Goal: Information Seeking & Learning: Learn about a topic

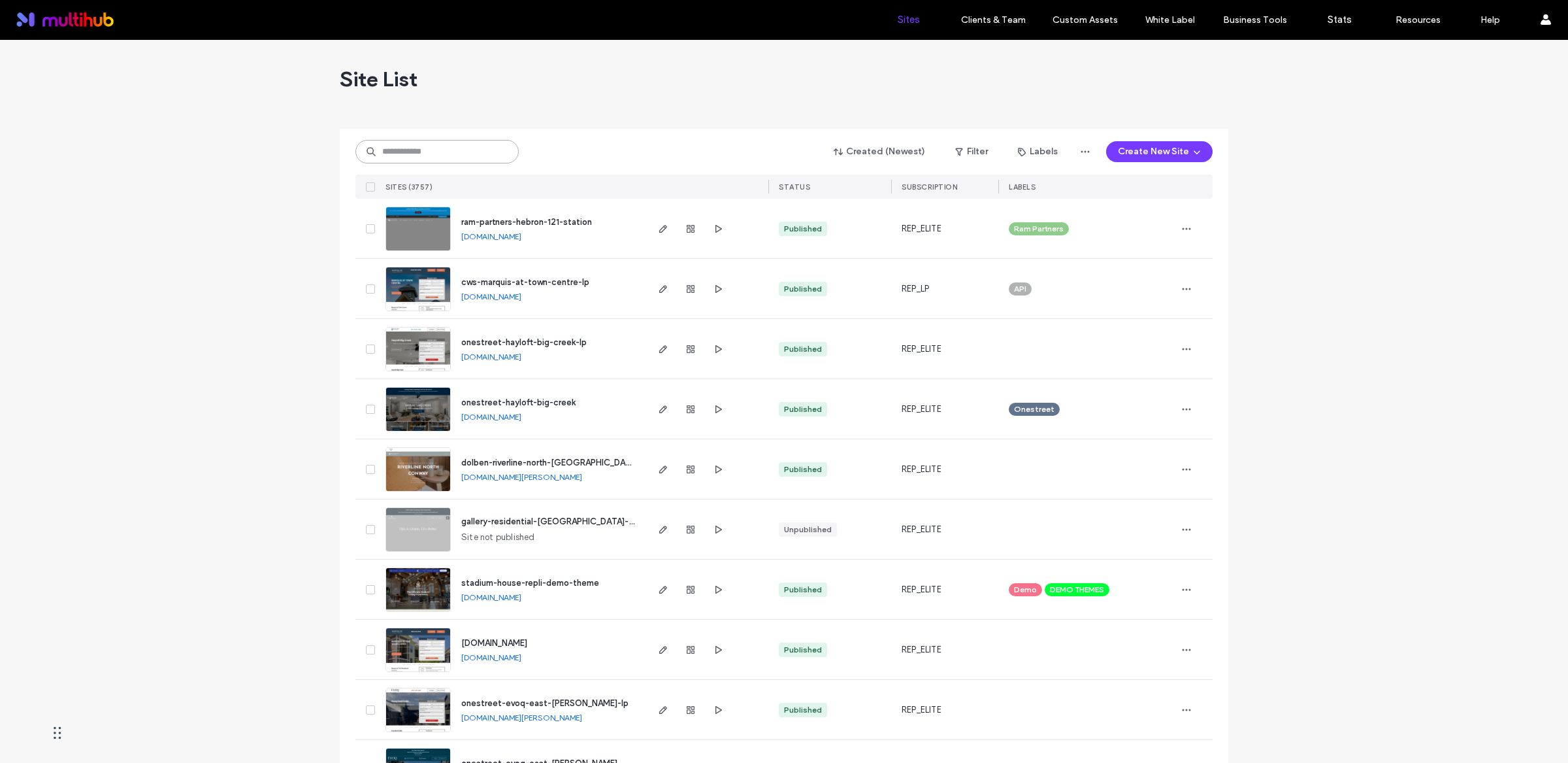
click at [440, 156] on input at bounding box center [437, 151] width 164 height 24
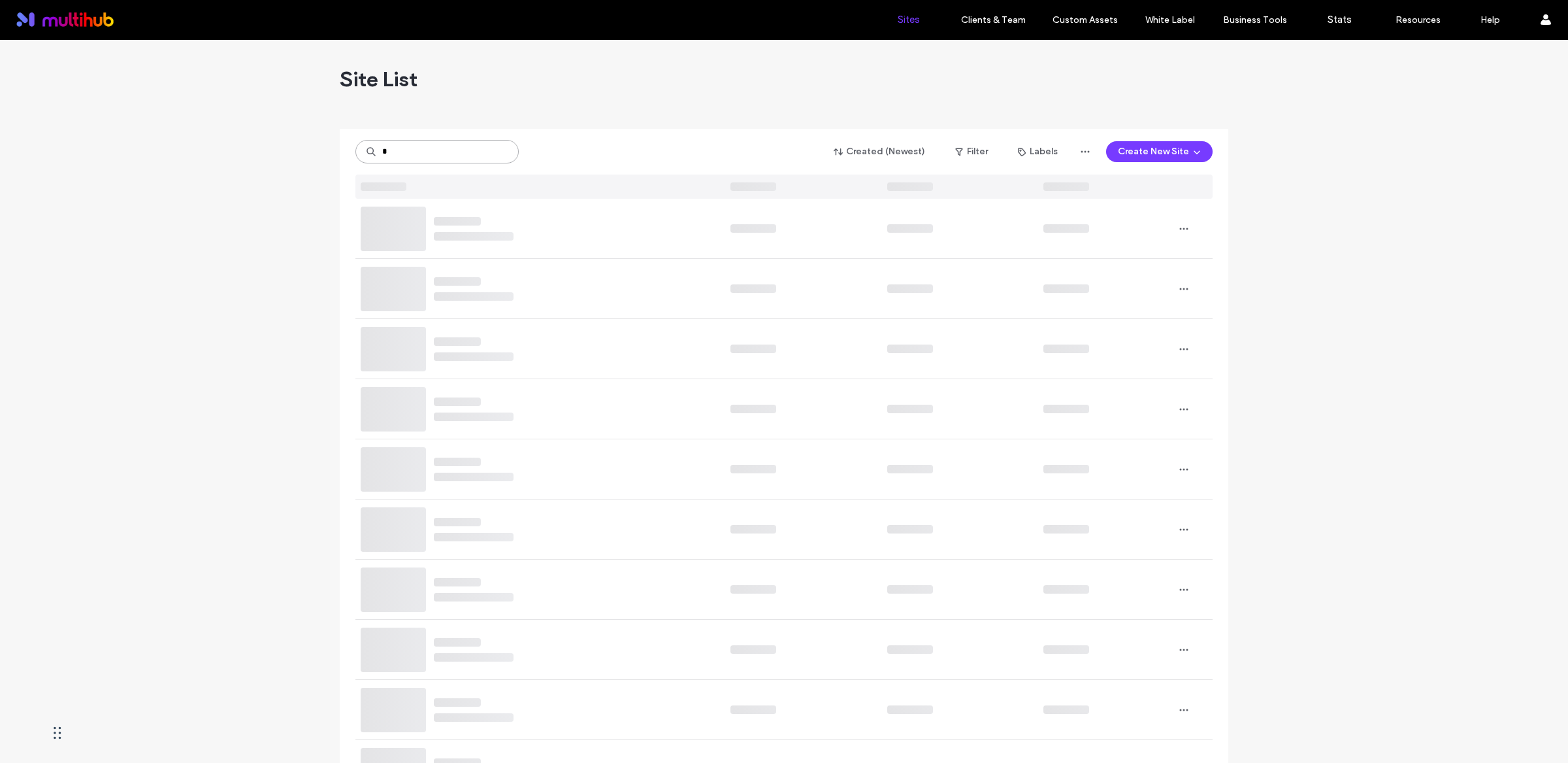
type input "*"
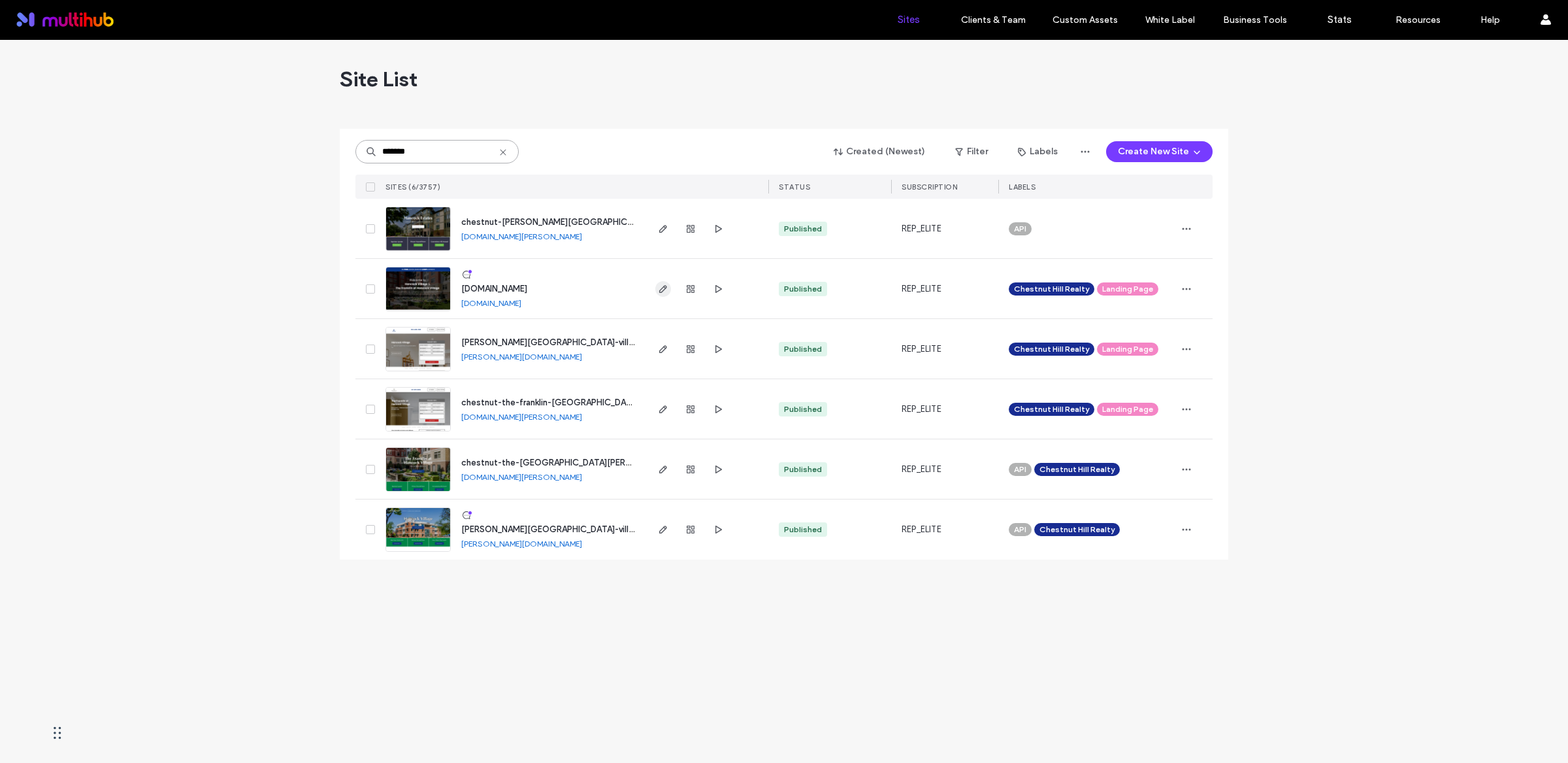
type input "*******"
click at [661, 294] on icon "button" at bounding box center [663, 289] width 11 height 11
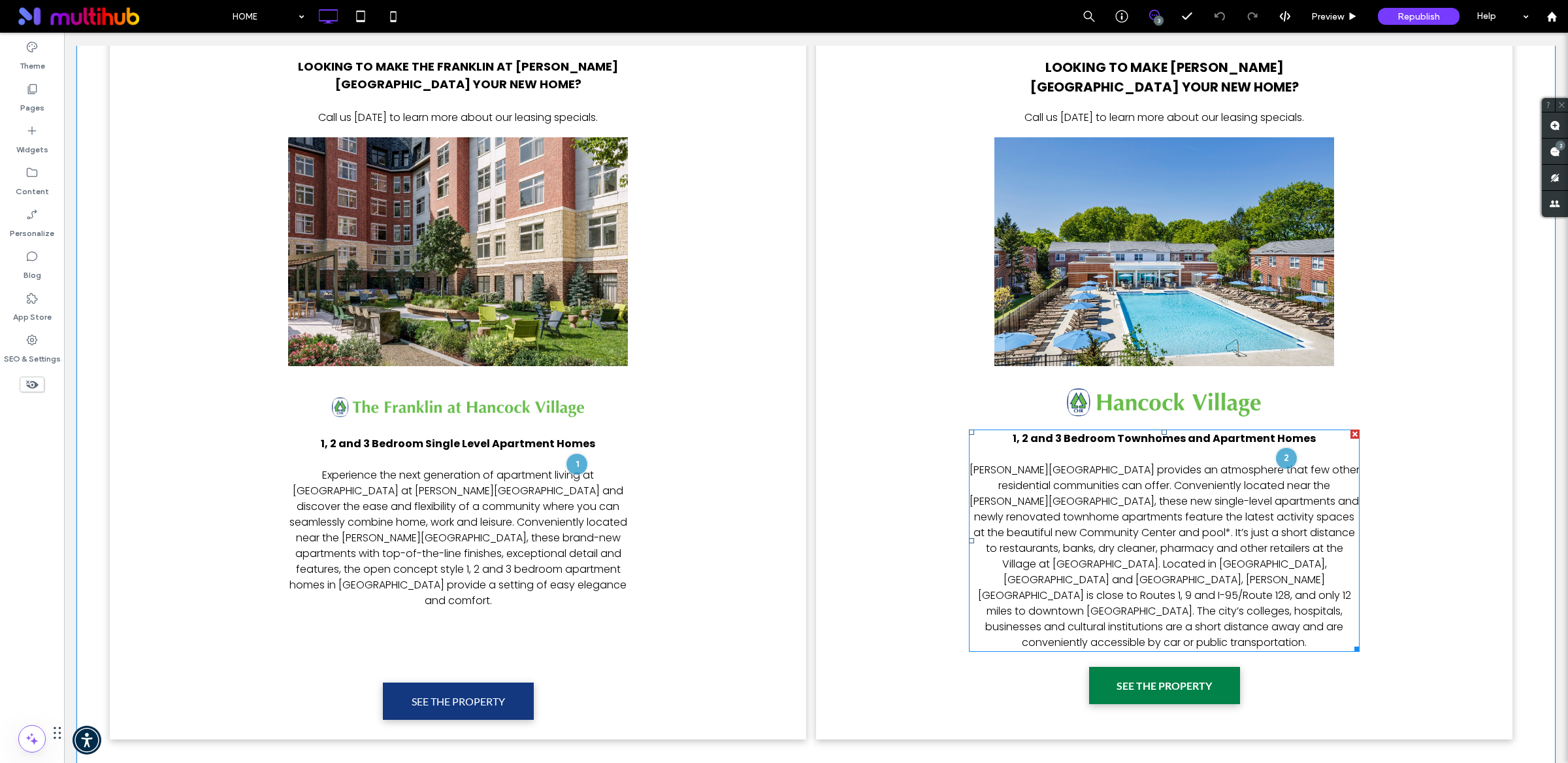
scroll to position [814, 0]
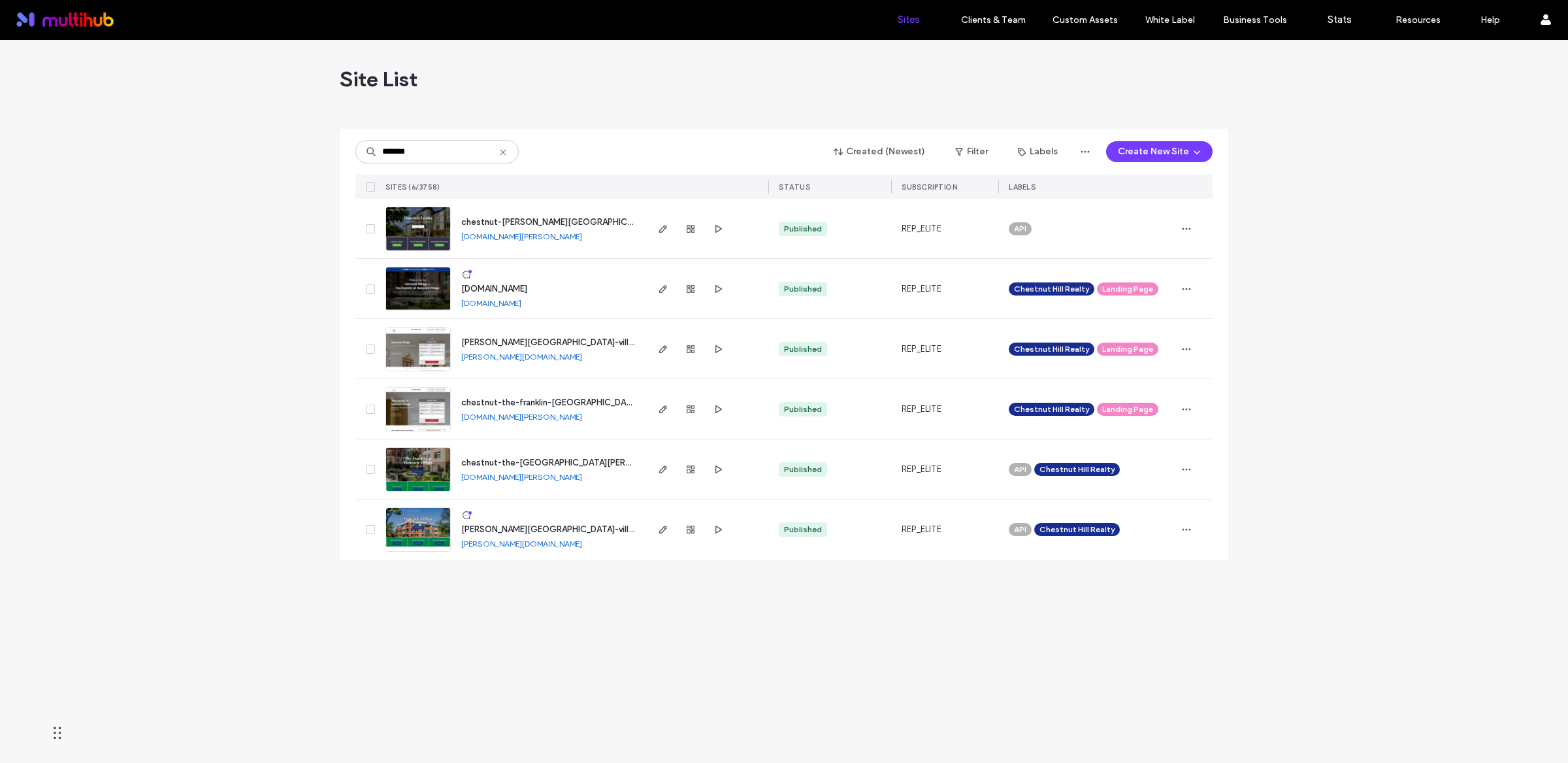
click at [522, 300] on link "rentnow.hancockvillage.com" at bounding box center [491, 303] width 60 height 10
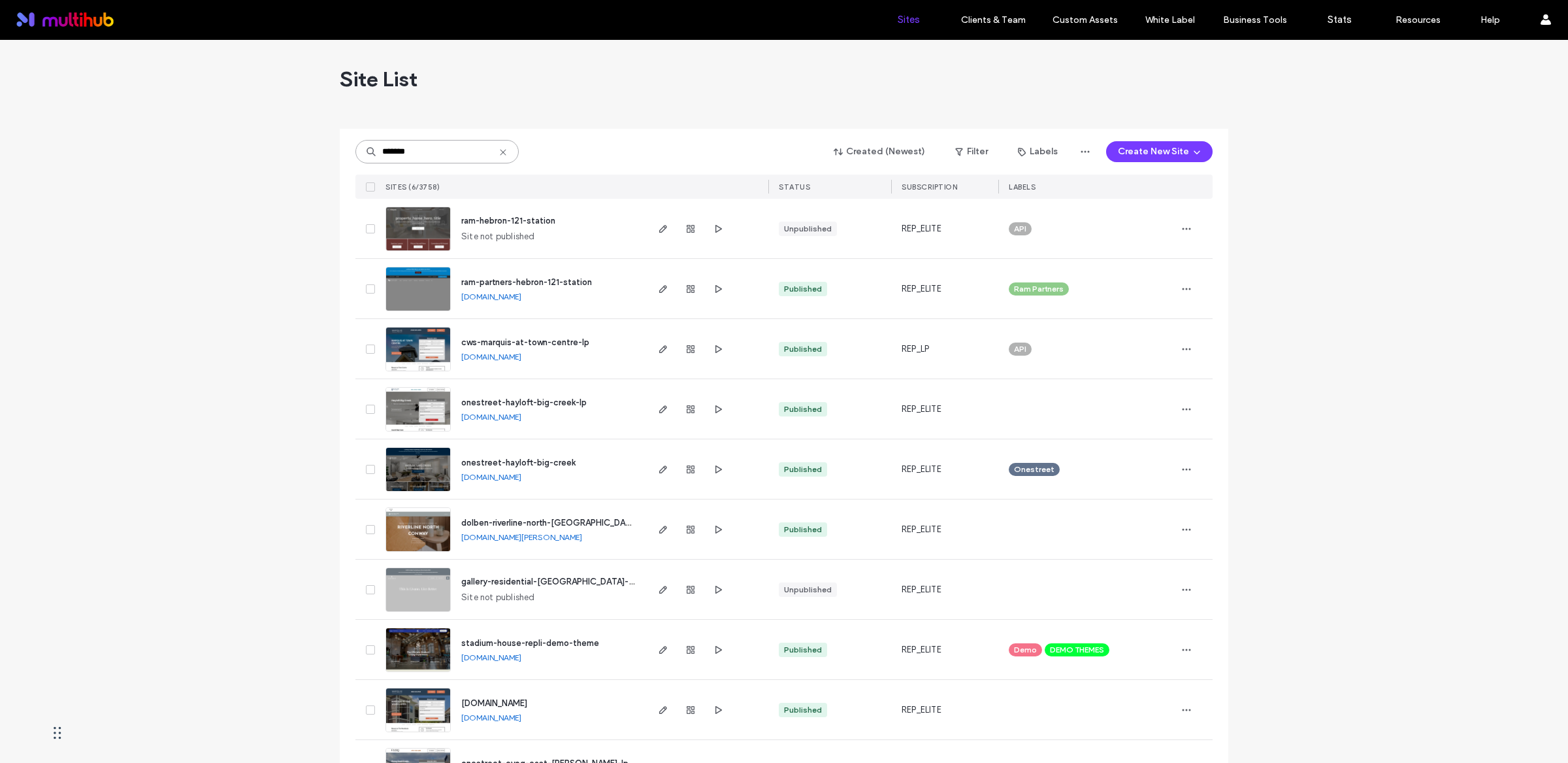
click at [436, 157] on input "*******" at bounding box center [437, 151] width 164 height 24
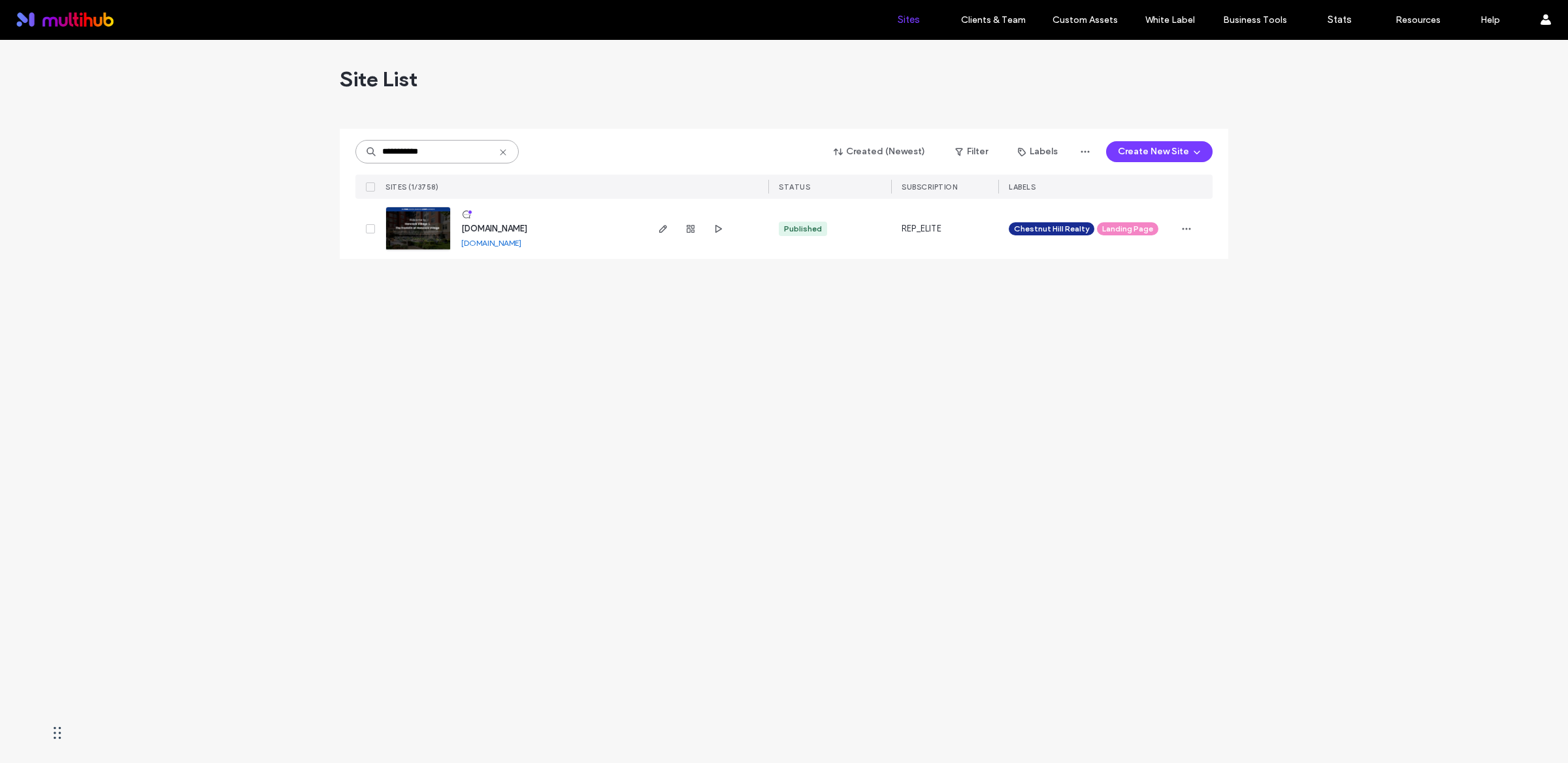
type input "**********"
click at [527, 225] on span "[DOMAIN_NAME]" at bounding box center [494, 229] width 66 height 10
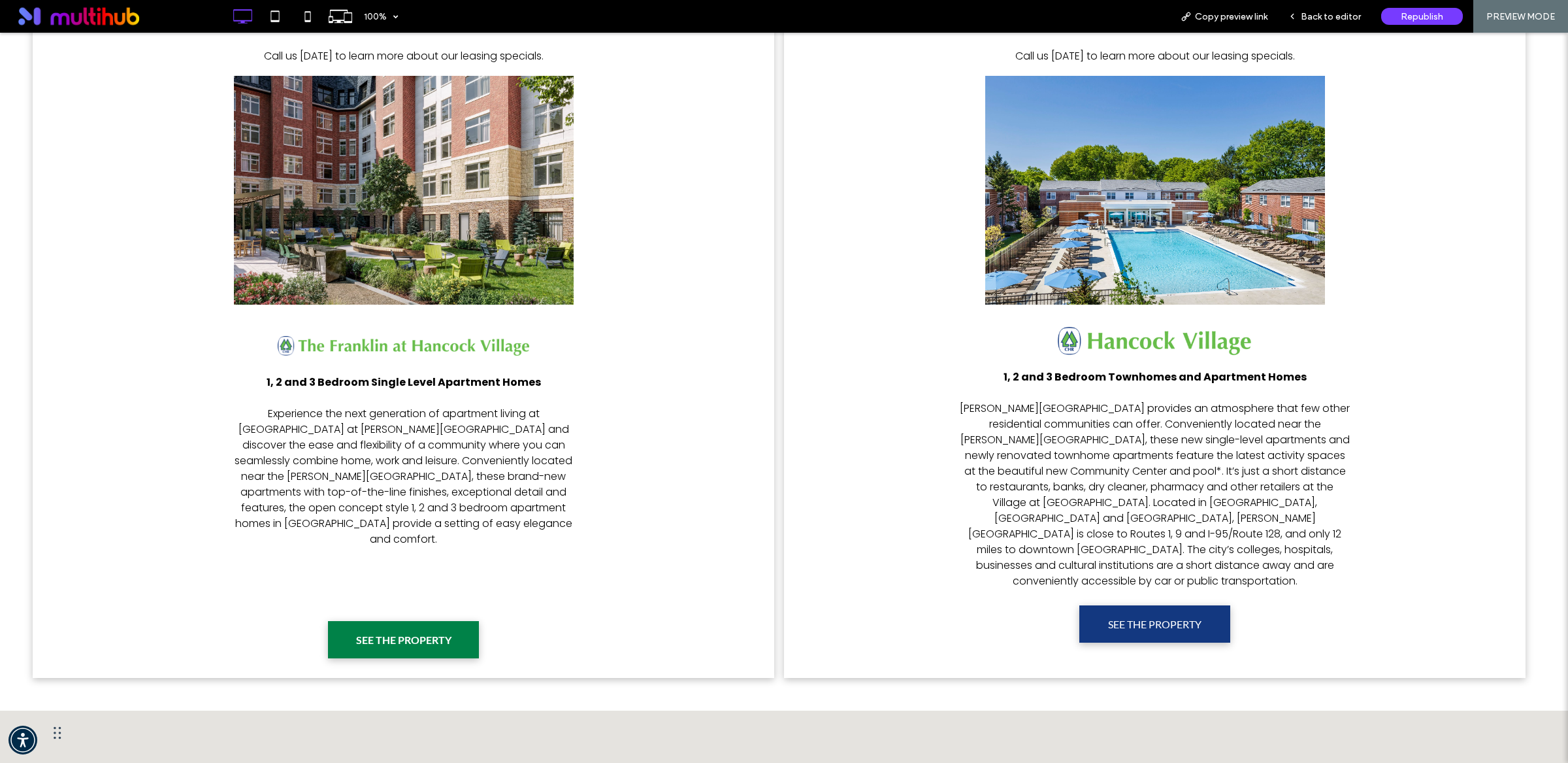
click at [398, 626] on span "SEE THE PROPERTY" at bounding box center [403, 639] width 104 height 26
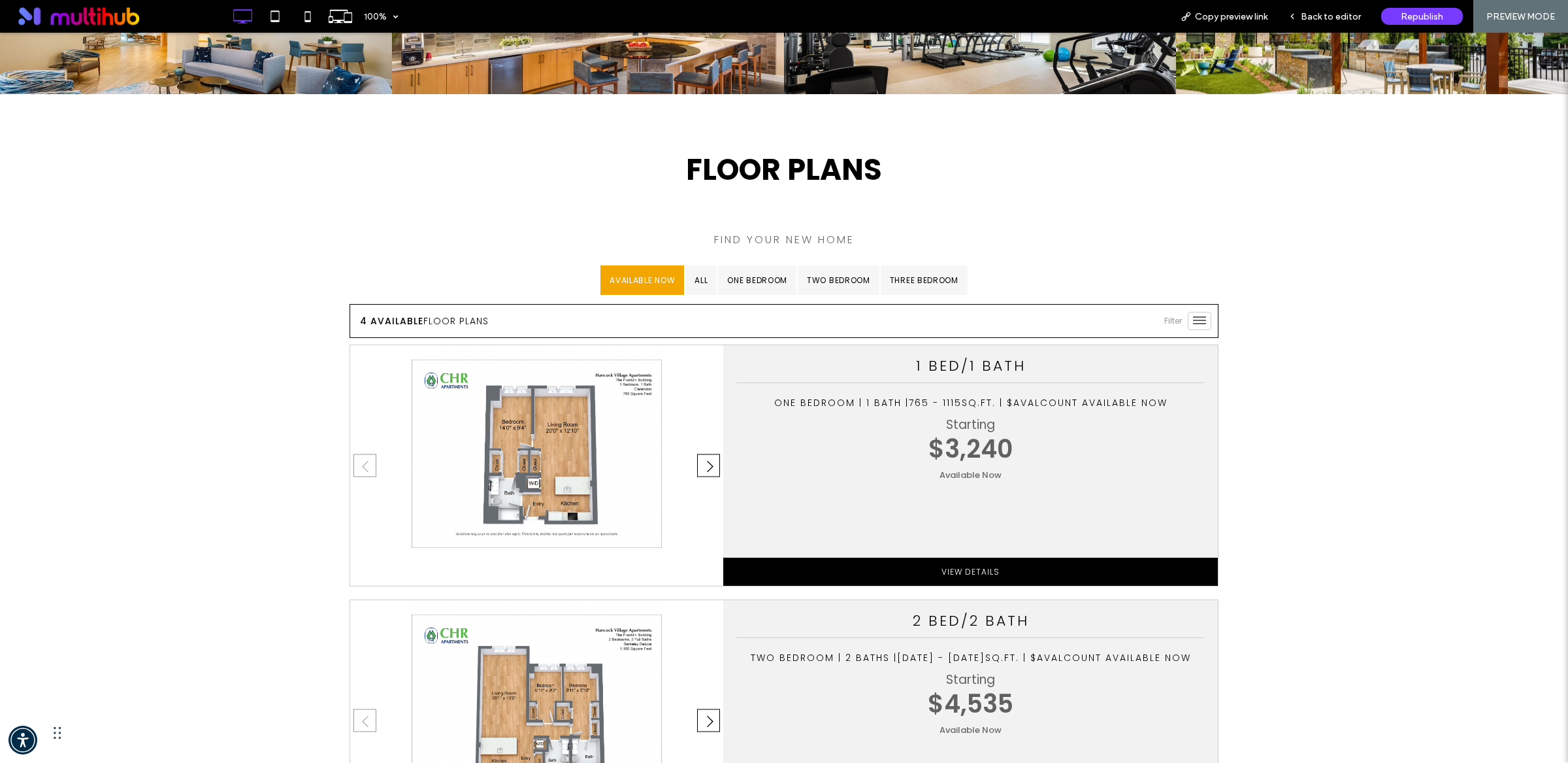
scroll to position [1081, 0]
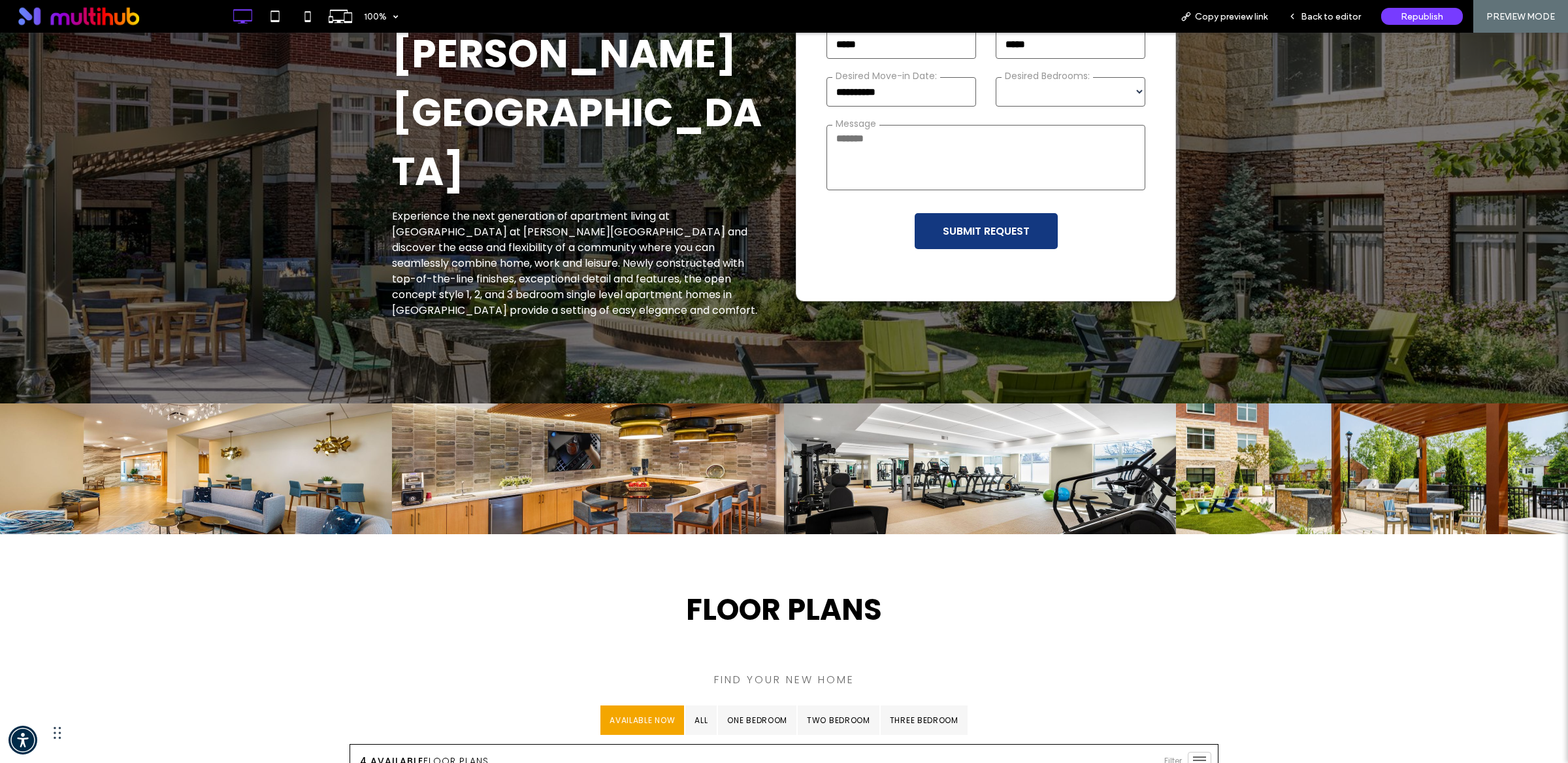
scroll to position [30, 0]
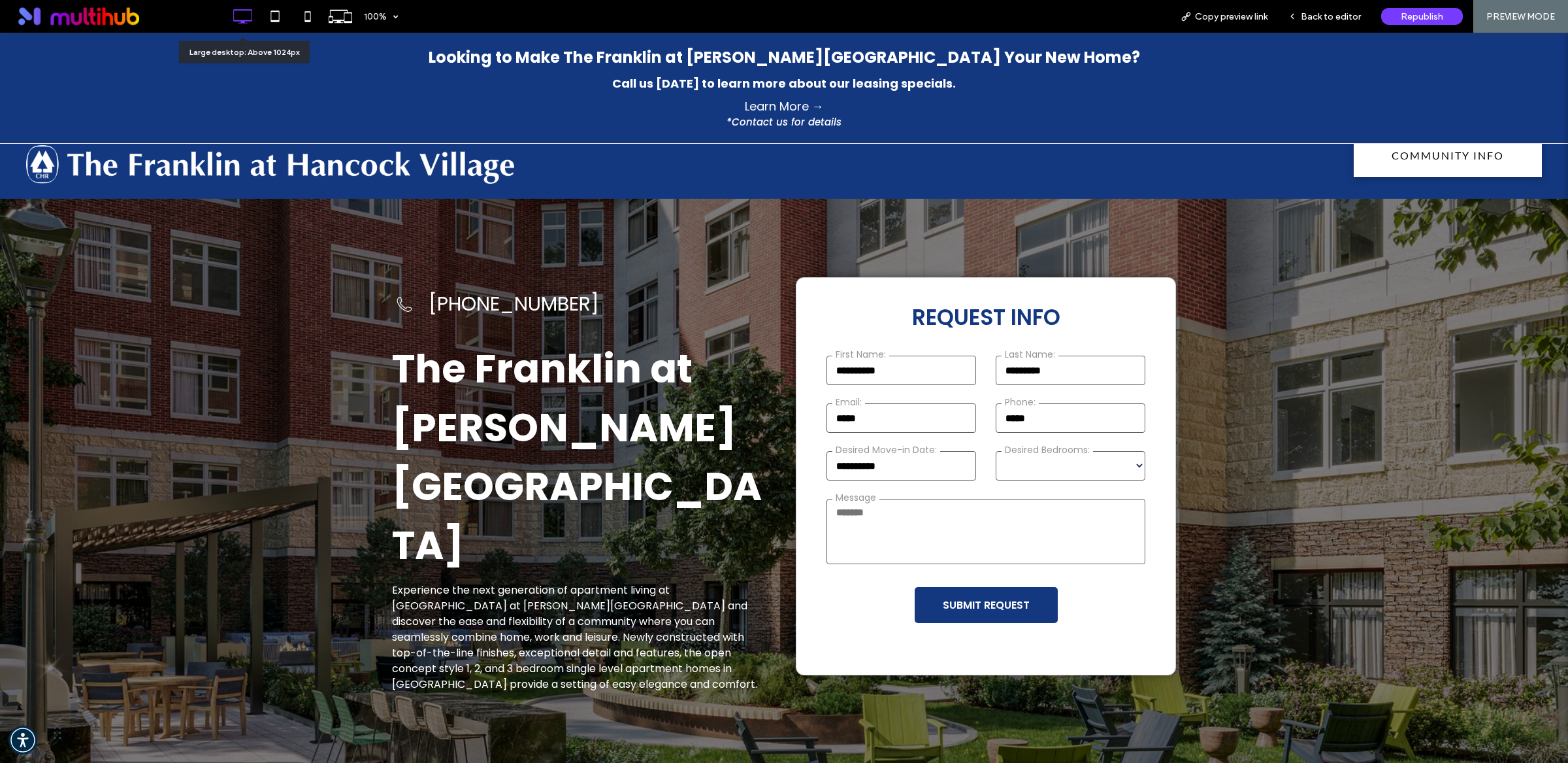
click at [241, 11] on icon at bounding box center [243, 16] width 26 height 26
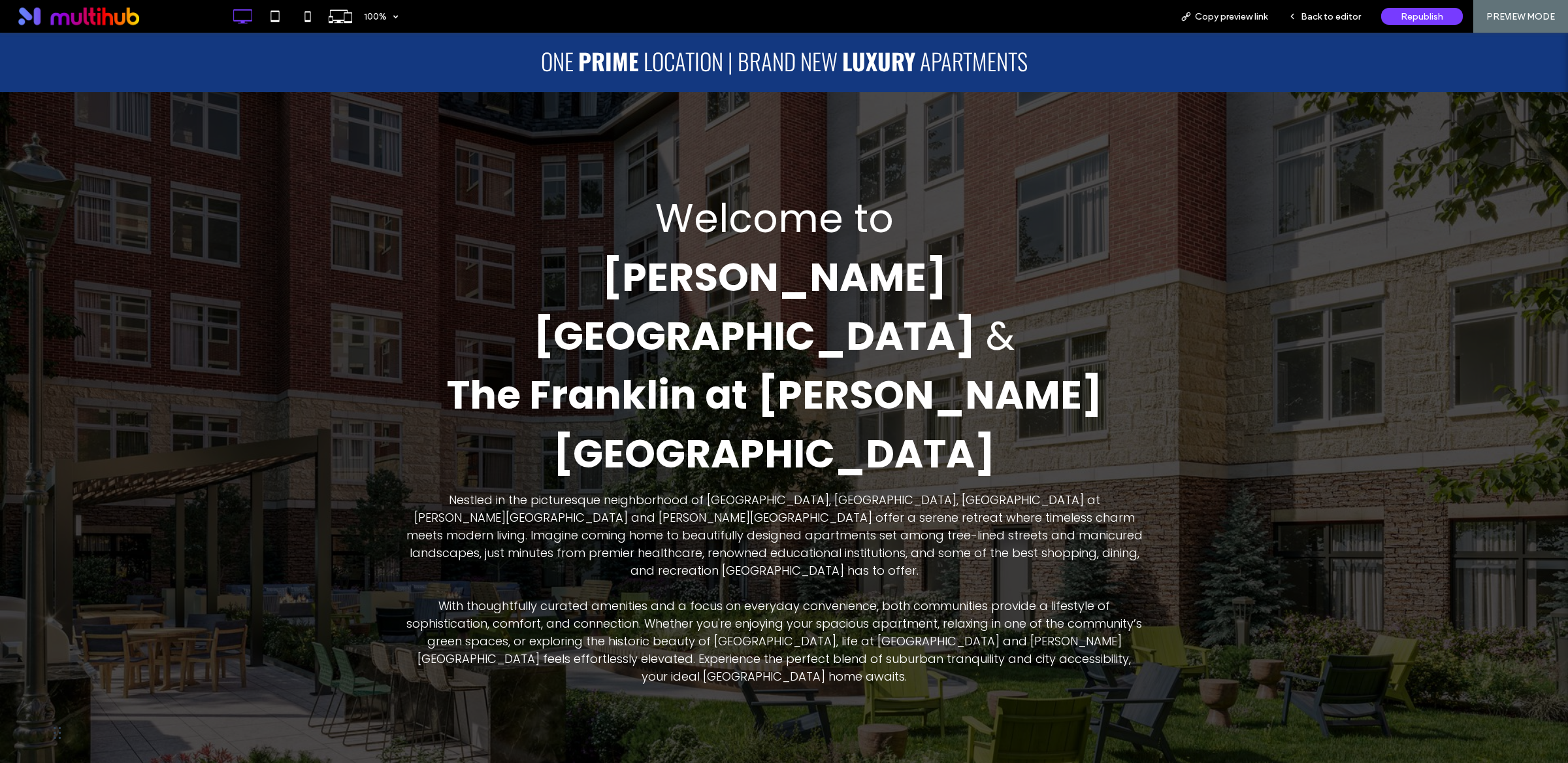
scroll to position [851, 0]
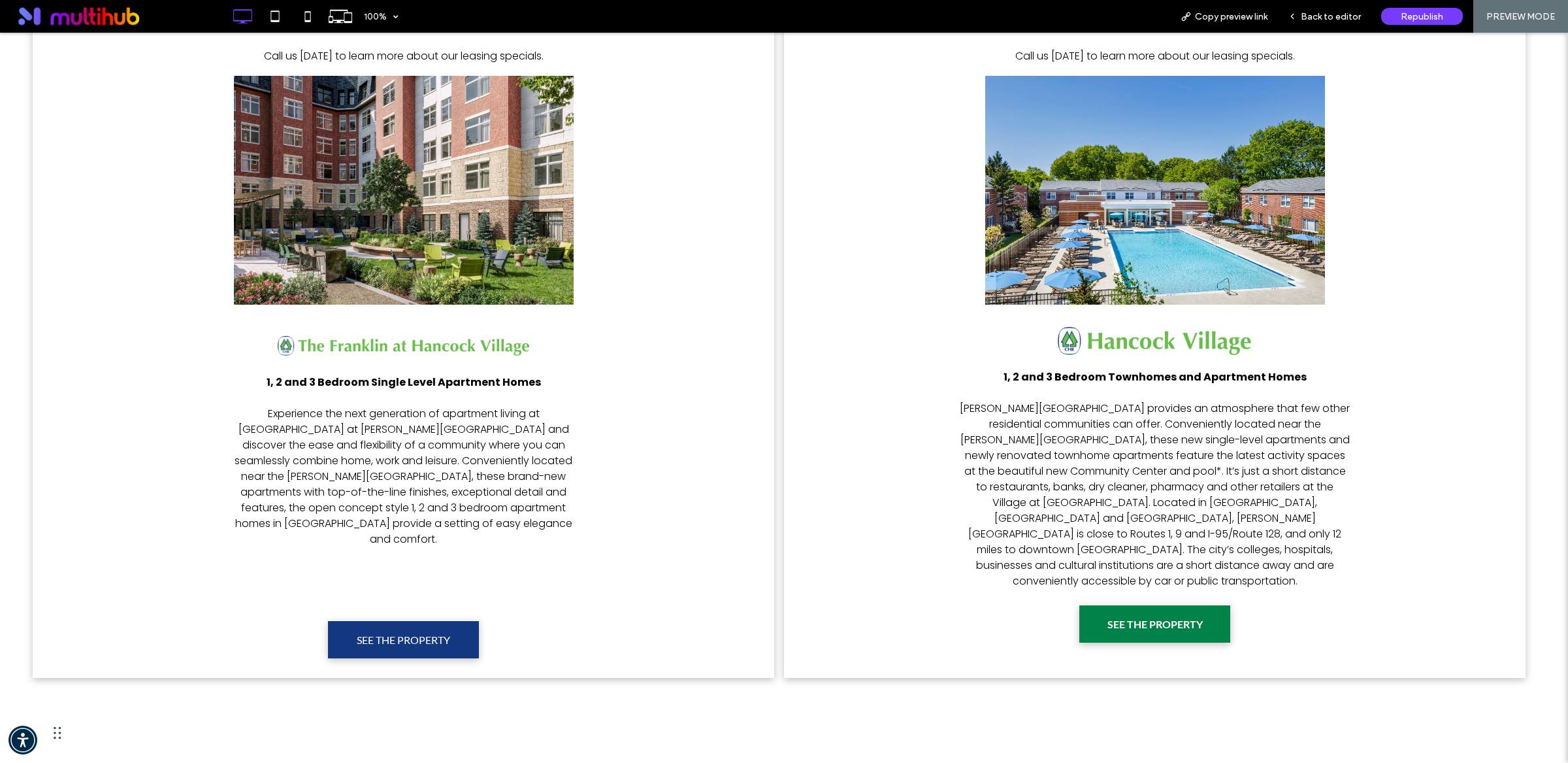
click at [1115, 611] on span "SEE THE PROPERTY" at bounding box center [1154, 623] width 104 height 26
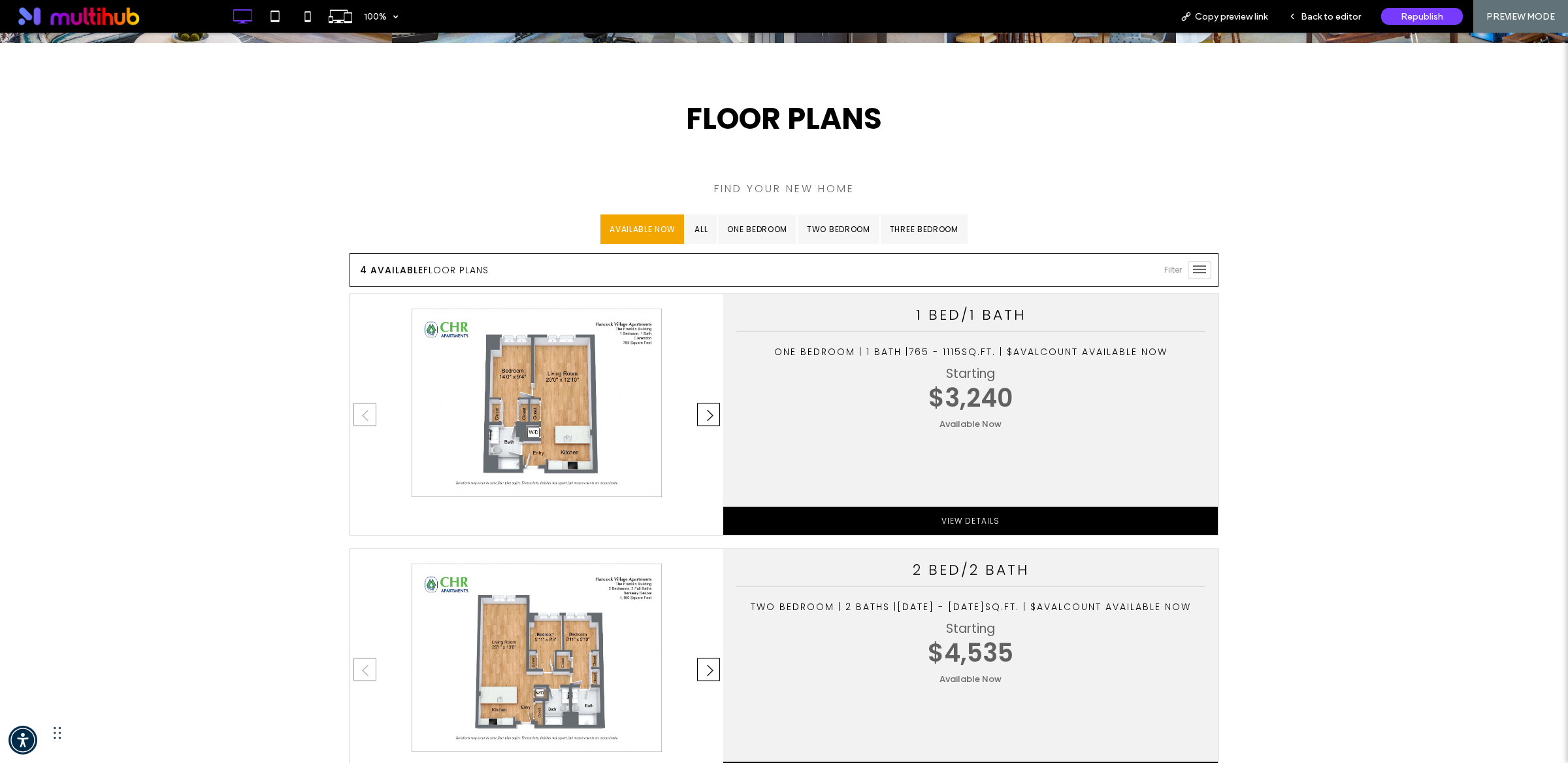
scroll to position [686, 0]
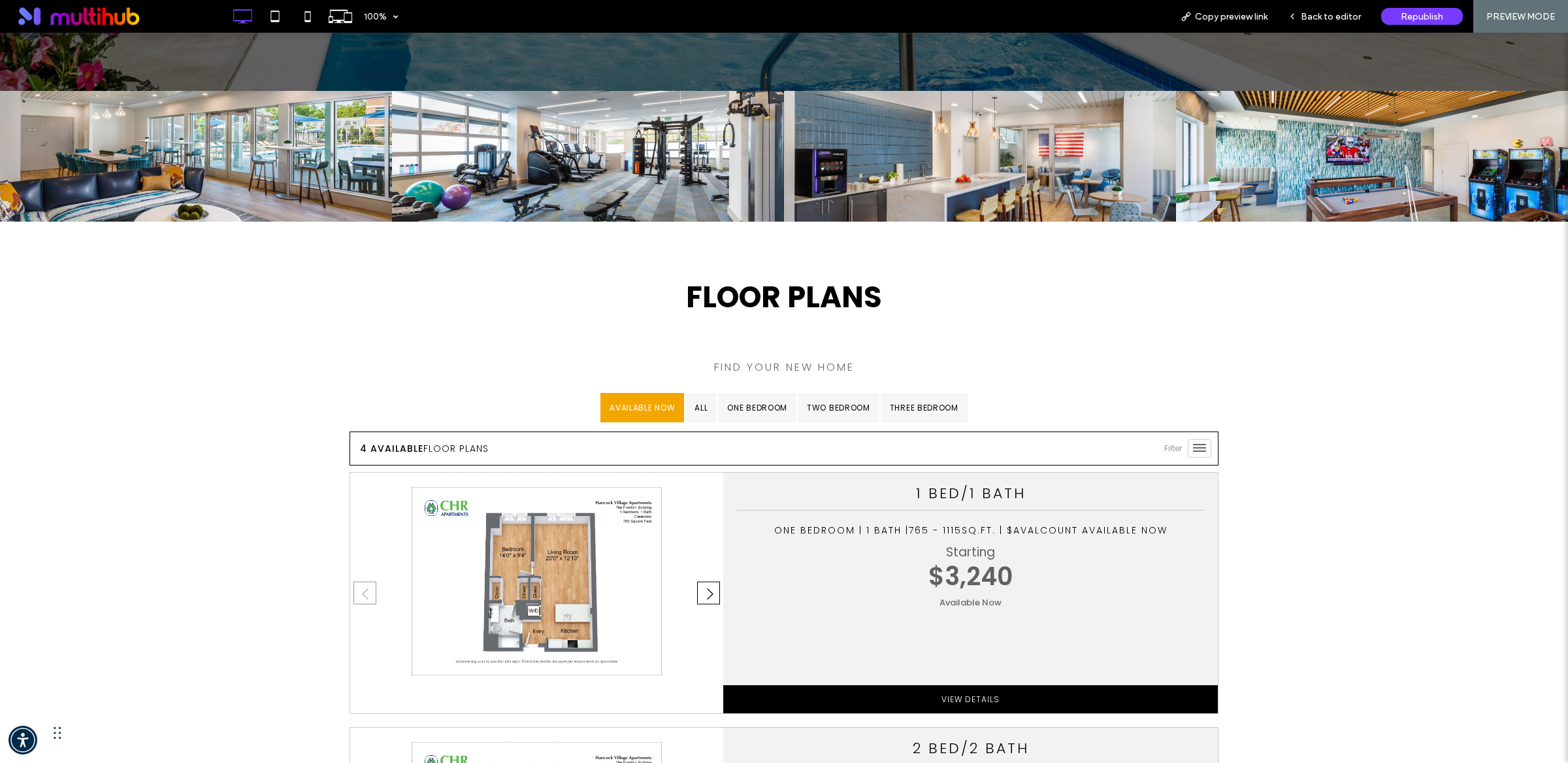
click at [703, 586] on span "›" at bounding box center [709, 593] width 13 height 13
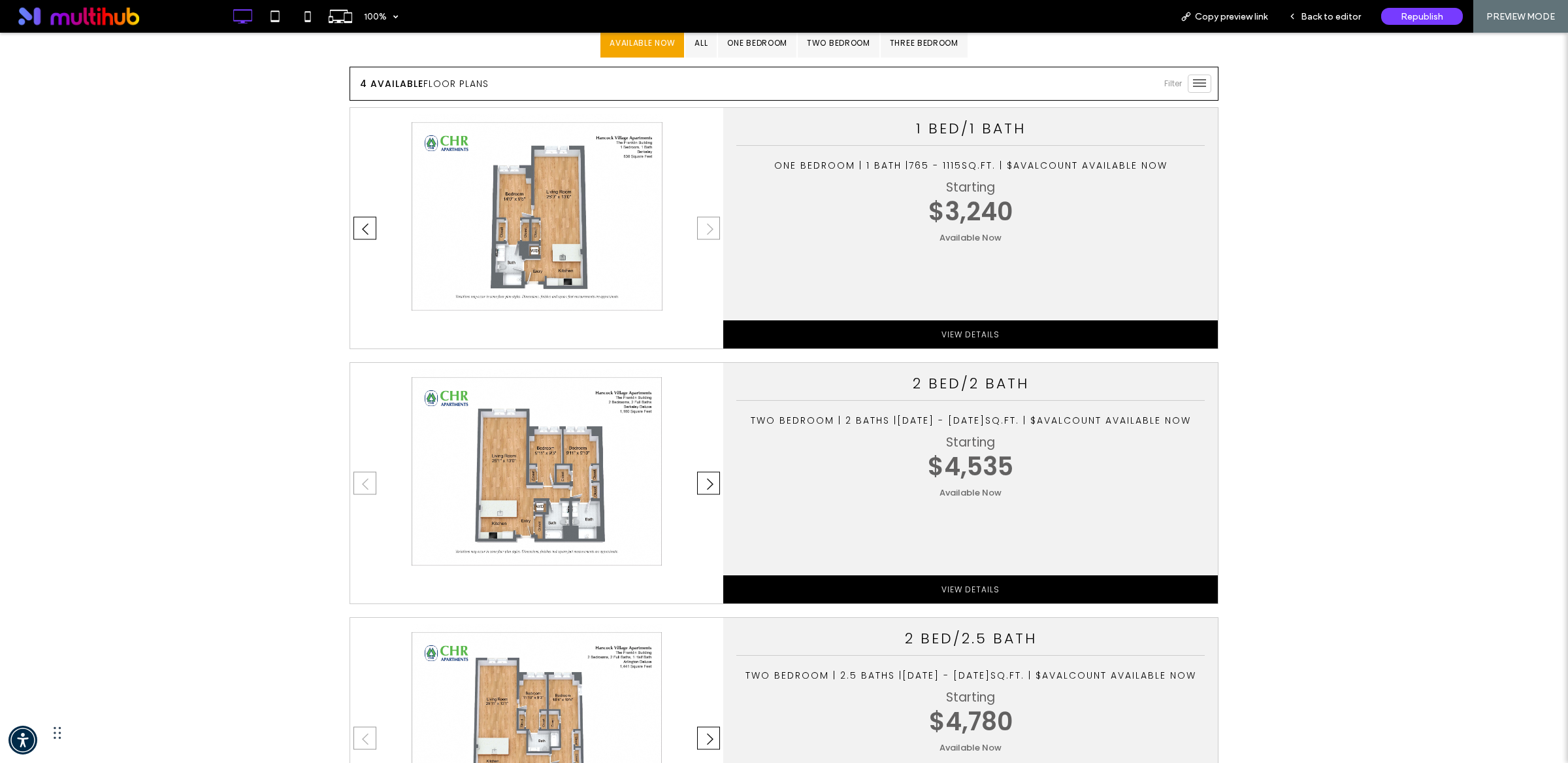
click at [703, 472] on button "›" at bounding box center [708, 483] width 23 height 23
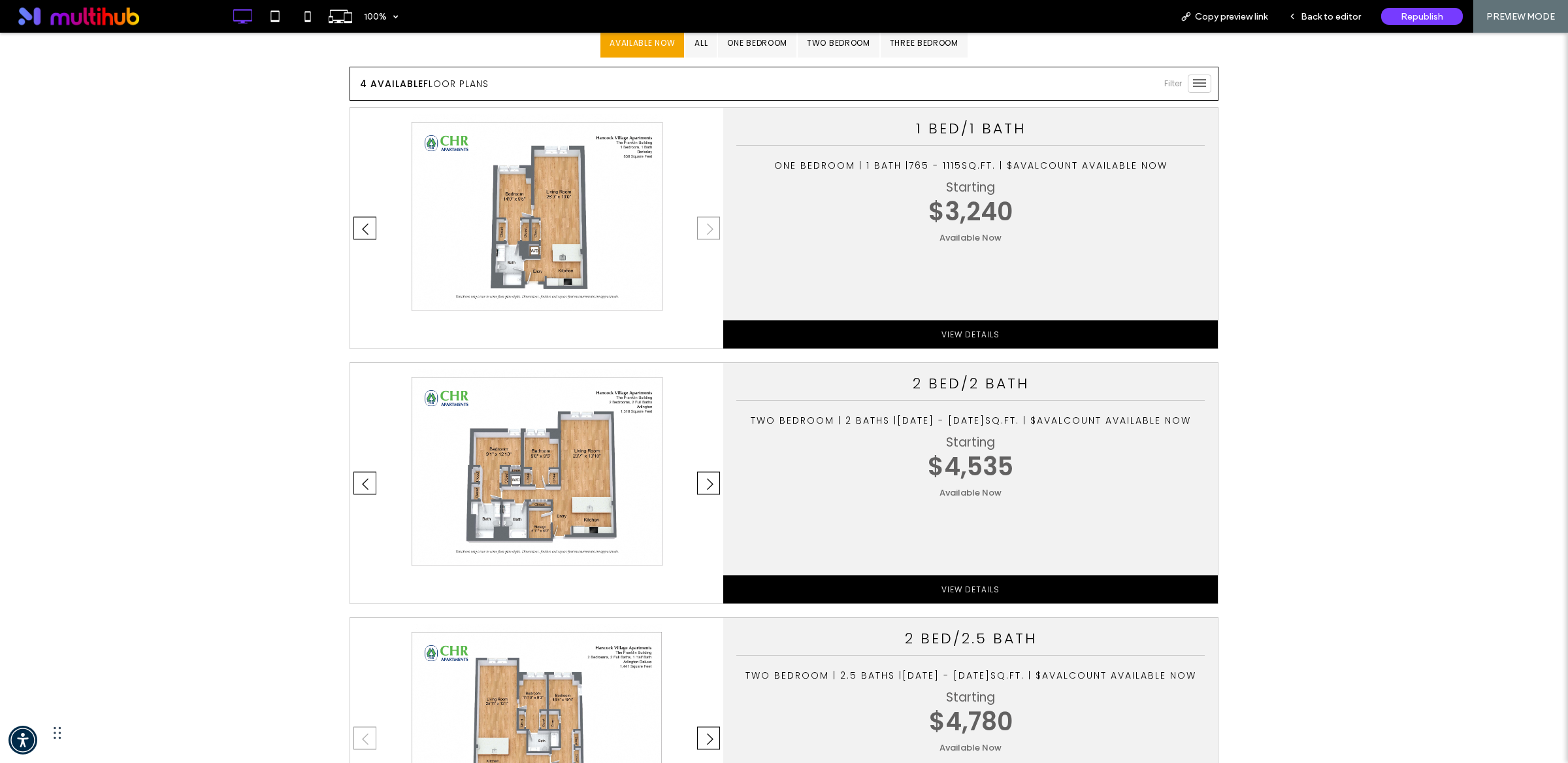
click at [703, 472] on button "›" at bounding box center [708, 483] width 23 height 23
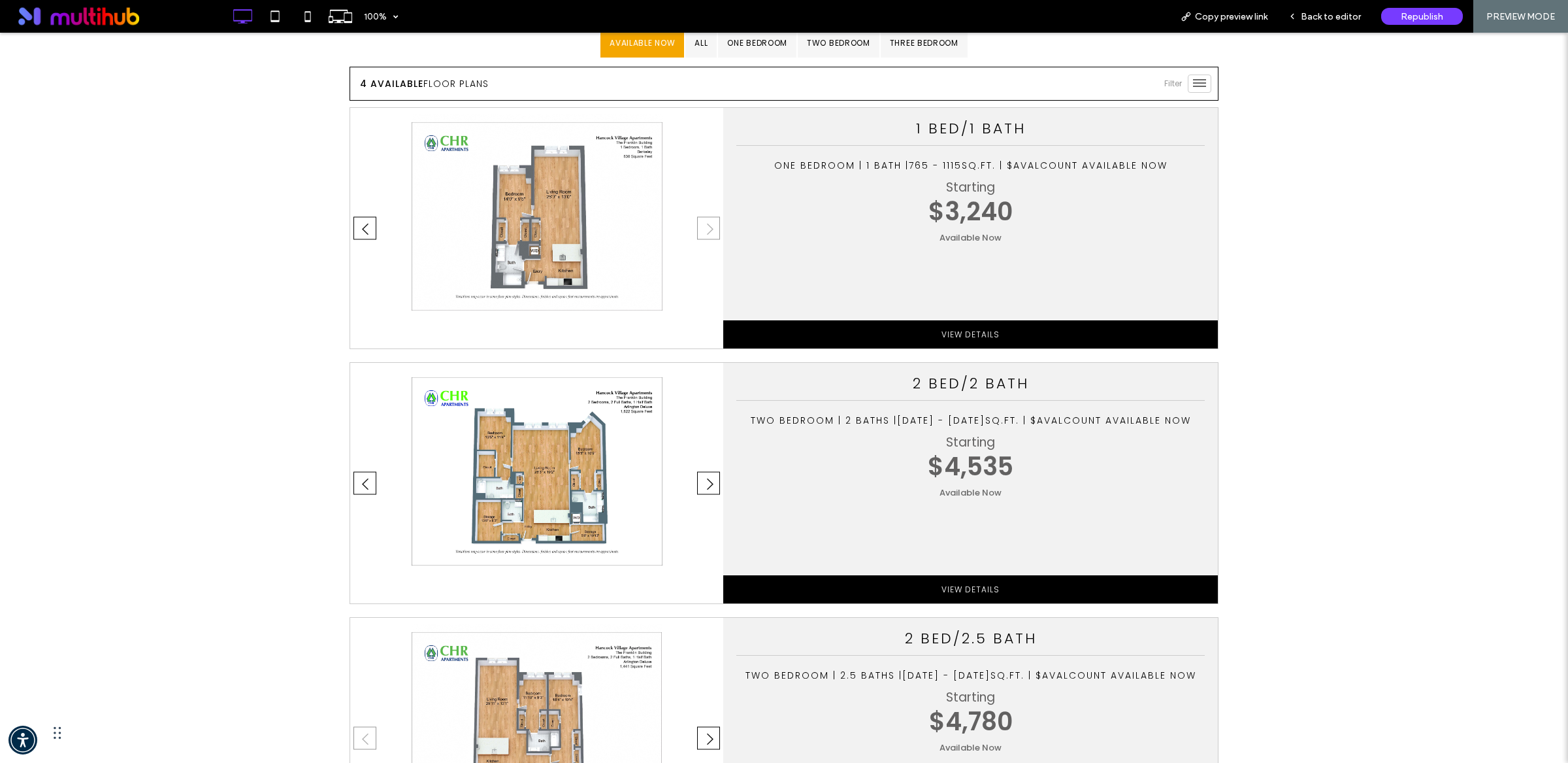
click at [703, 472] on button "›" at bounding box center [708, 483] width 23 height 23
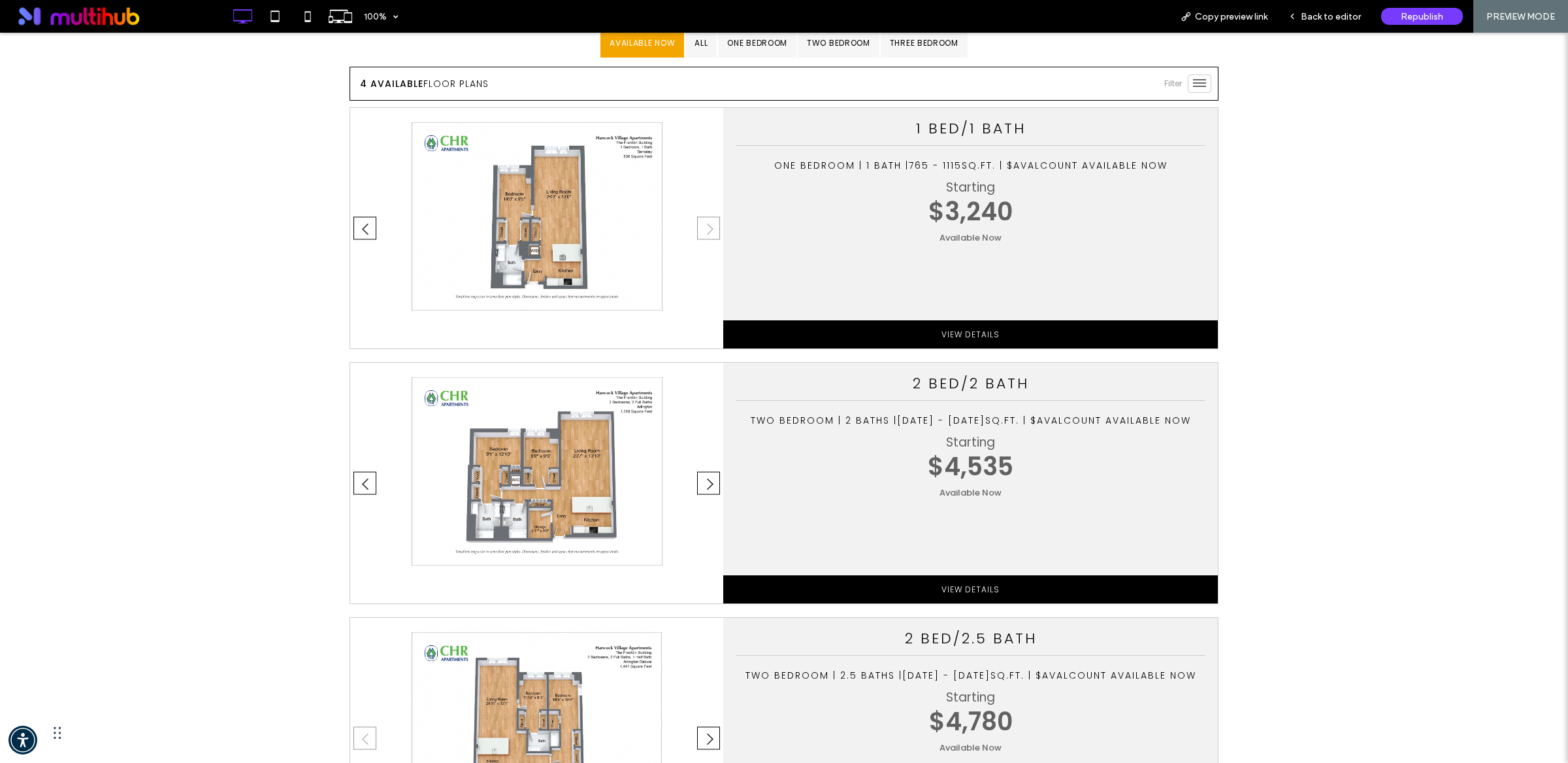
click at [703, 472] on button "›" at bounding box center [708, 483] width 23 height 23
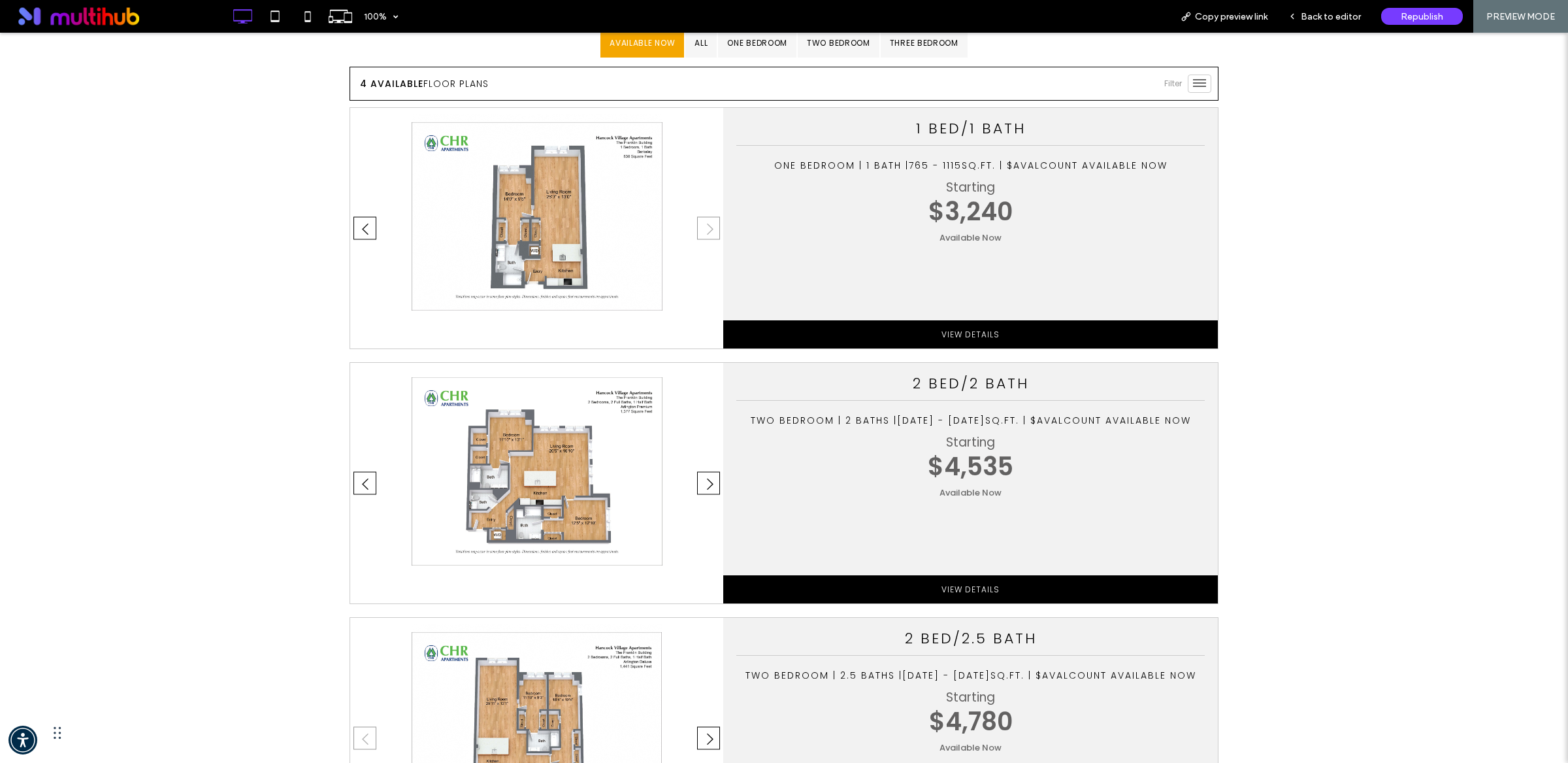
click at [703, 472] on button "›" at bounding box center [708, 483] width 23 height 23
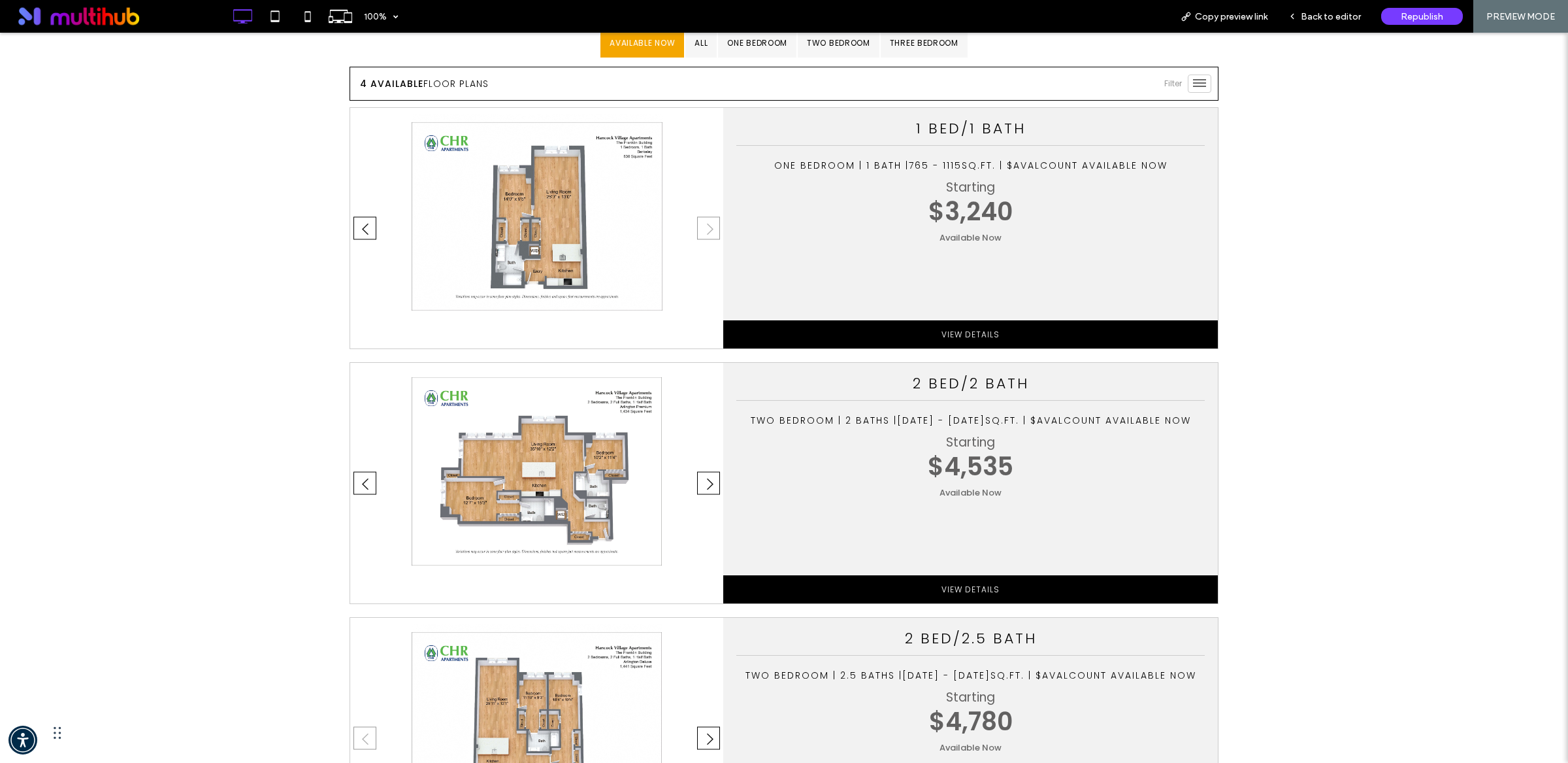
click at [703, 472] on button "›" at bounding box center [708, 483] width 23 height 23
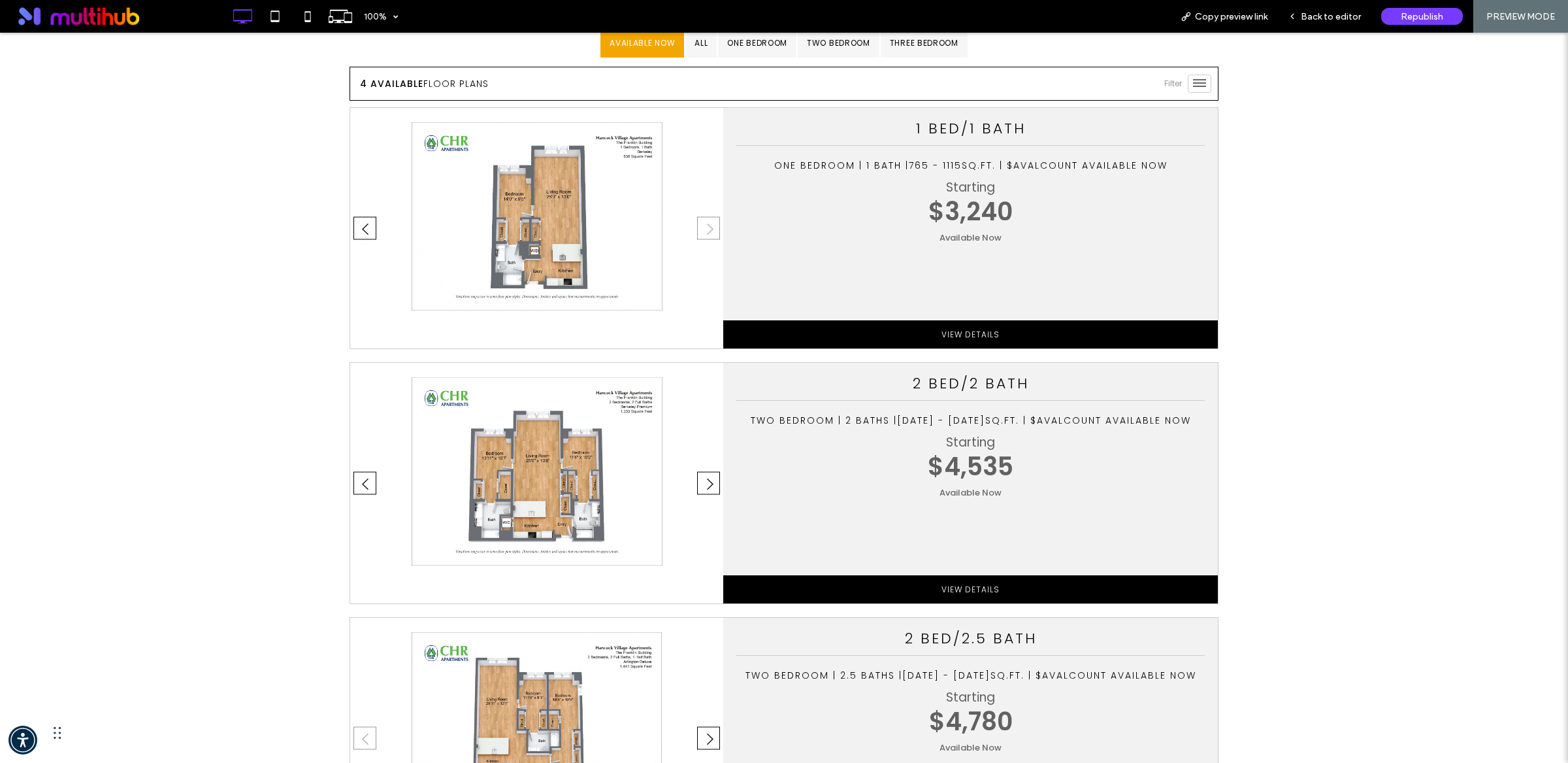
click at [703, 472] on button "›" at bounding box center [708, 483] width 23 height 23
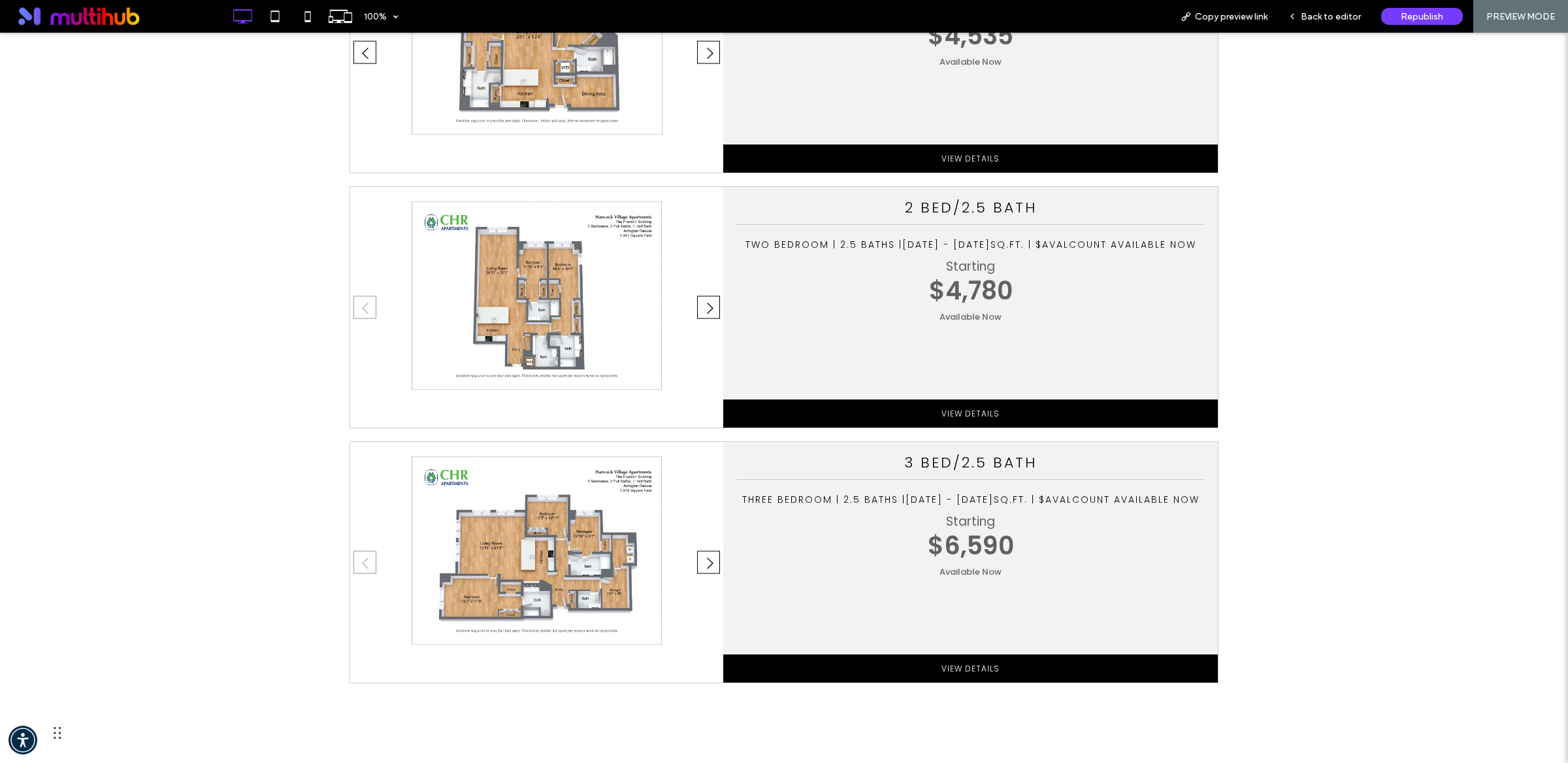
scroll to position [1566, 0]
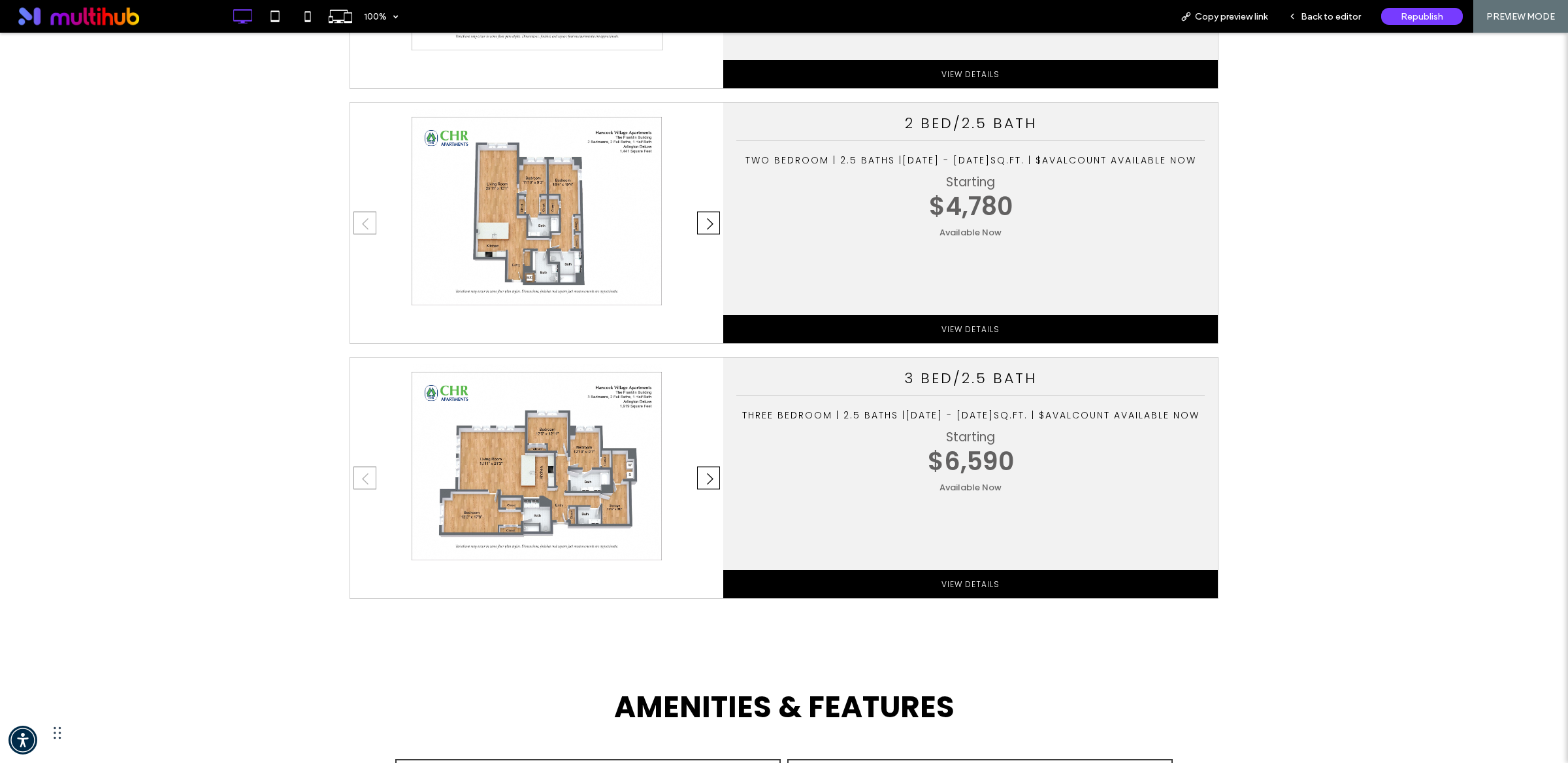
click at [711, 467] on button "›" at bounding box center [708, 478] width 23 height 23
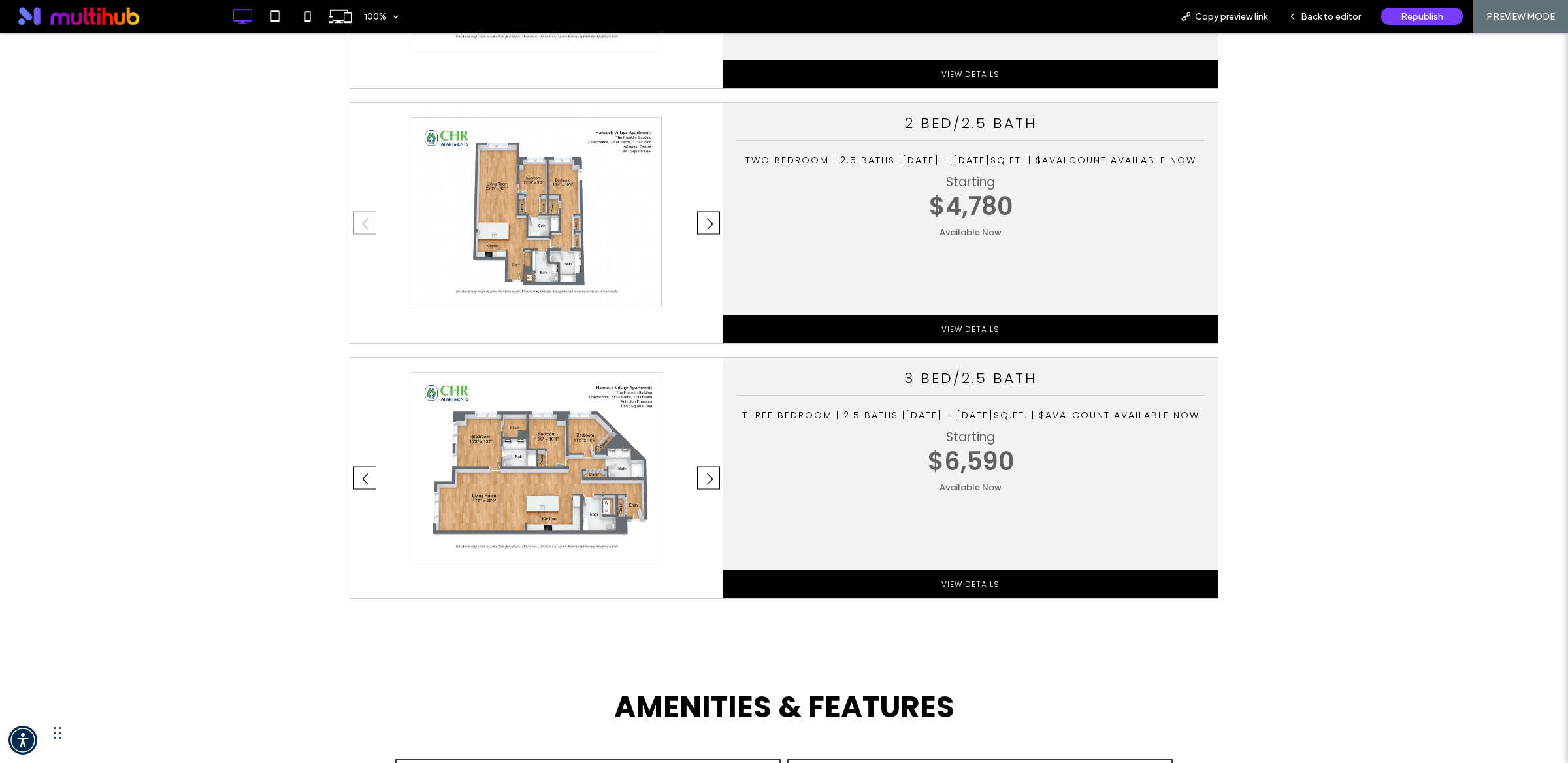
click at [711, 467] on button "›" at bounding box center [708, 478] width 23 height 23
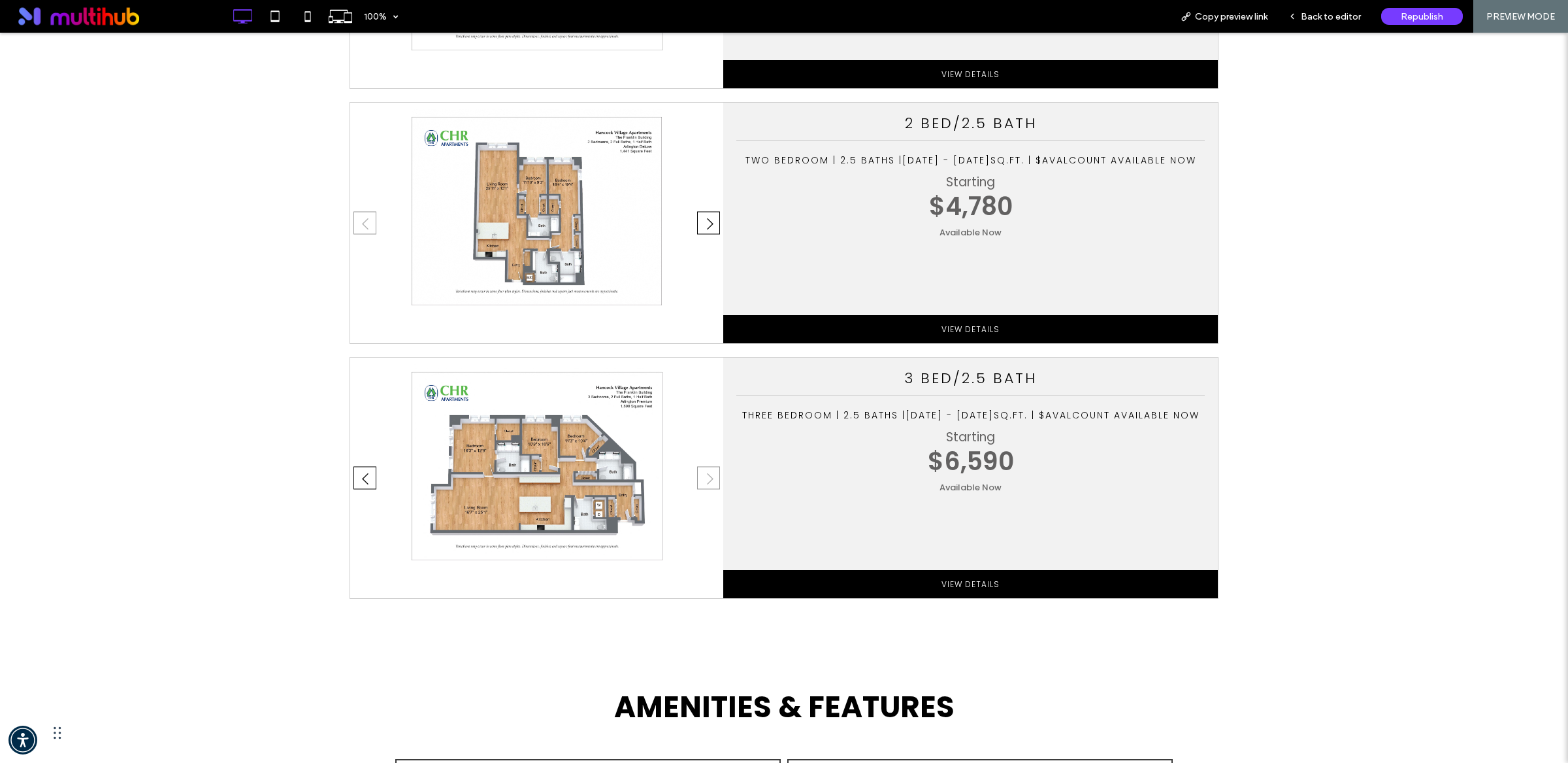
scroll to position [1369, 0]
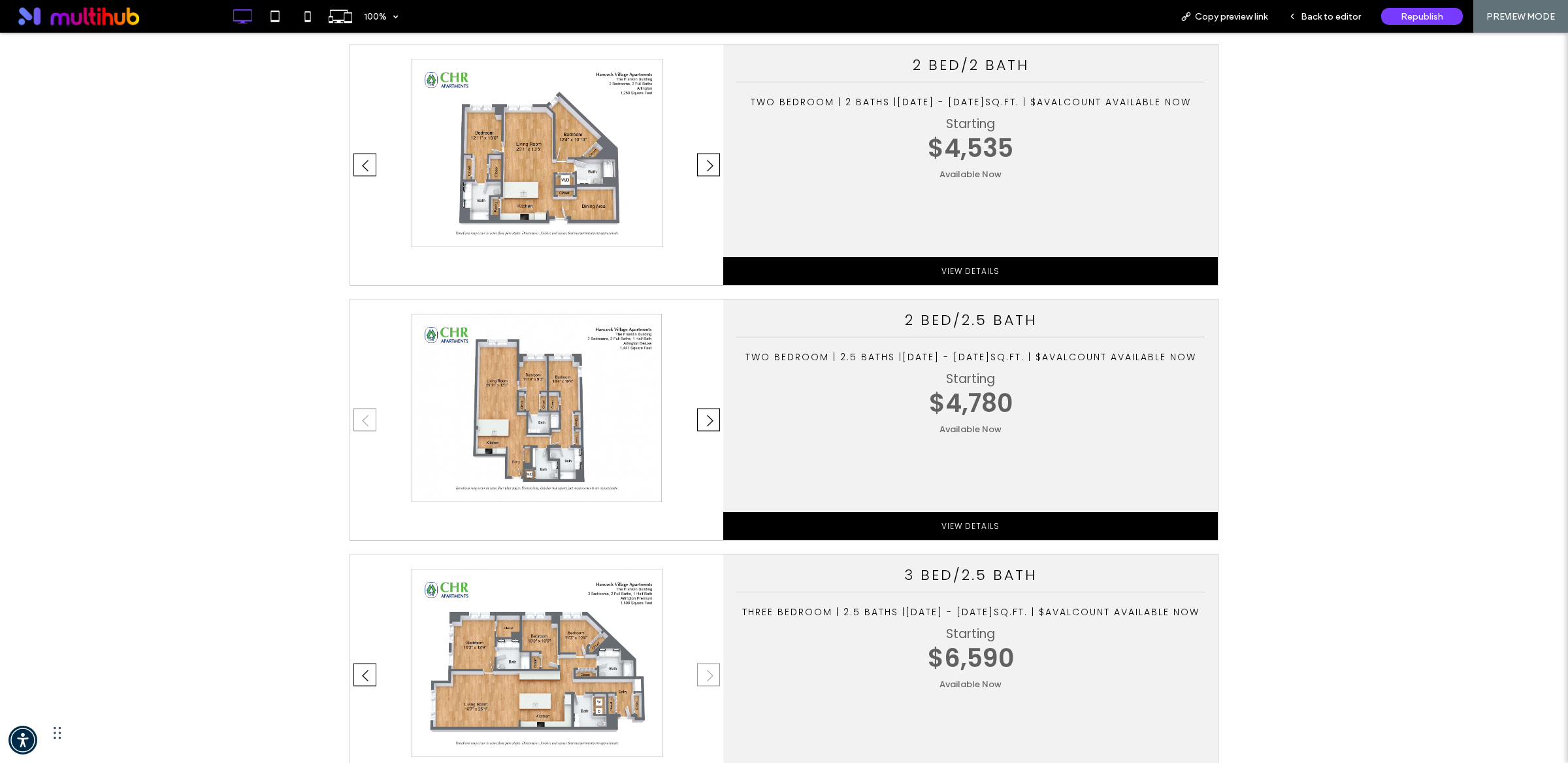
click at [703, 408] on button "›" at bounding box center [708, 420] width 23 height 23
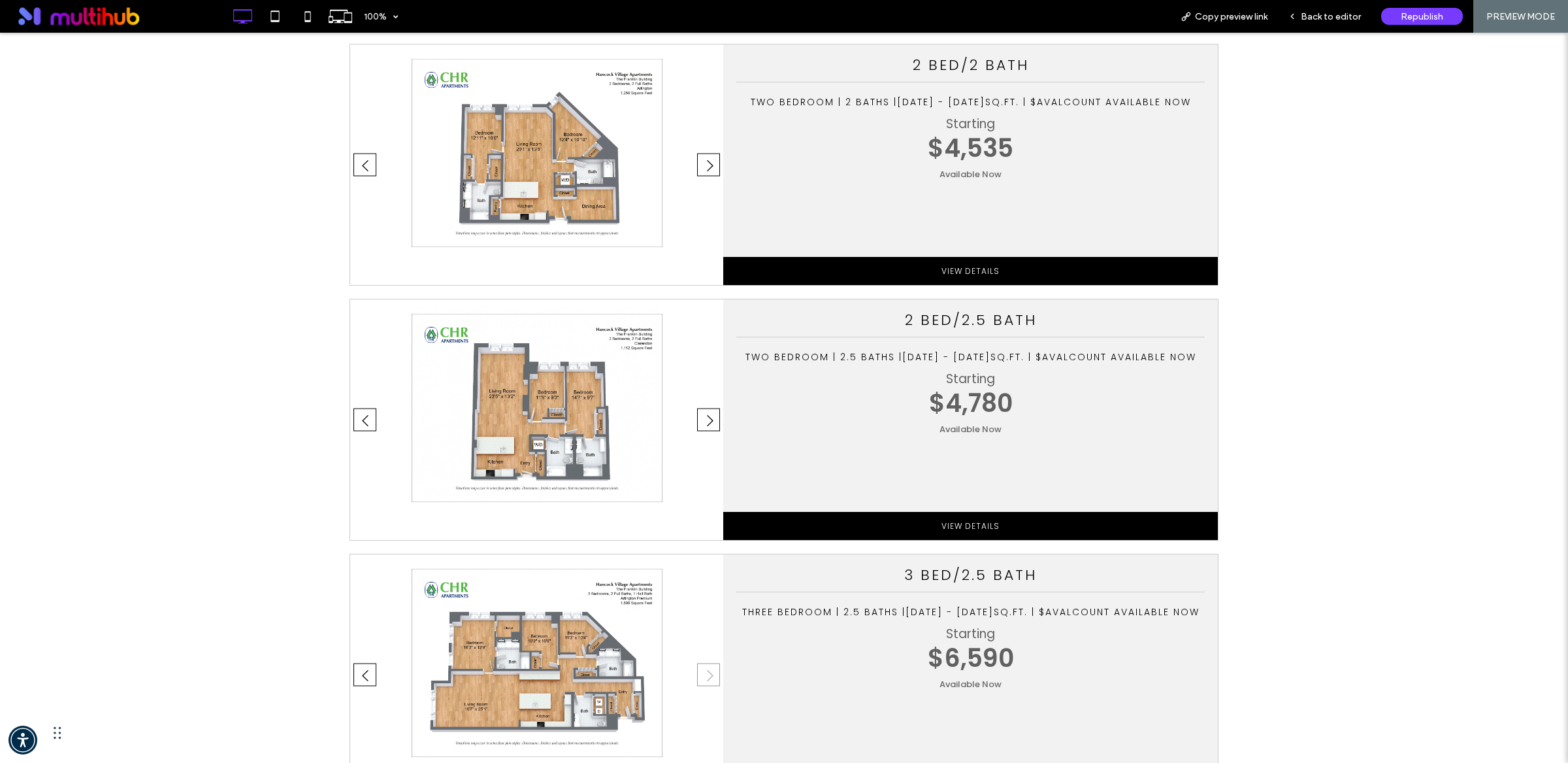
click at [703, 408] on button "›" at bounding box center [708, 420] width 23 height 23
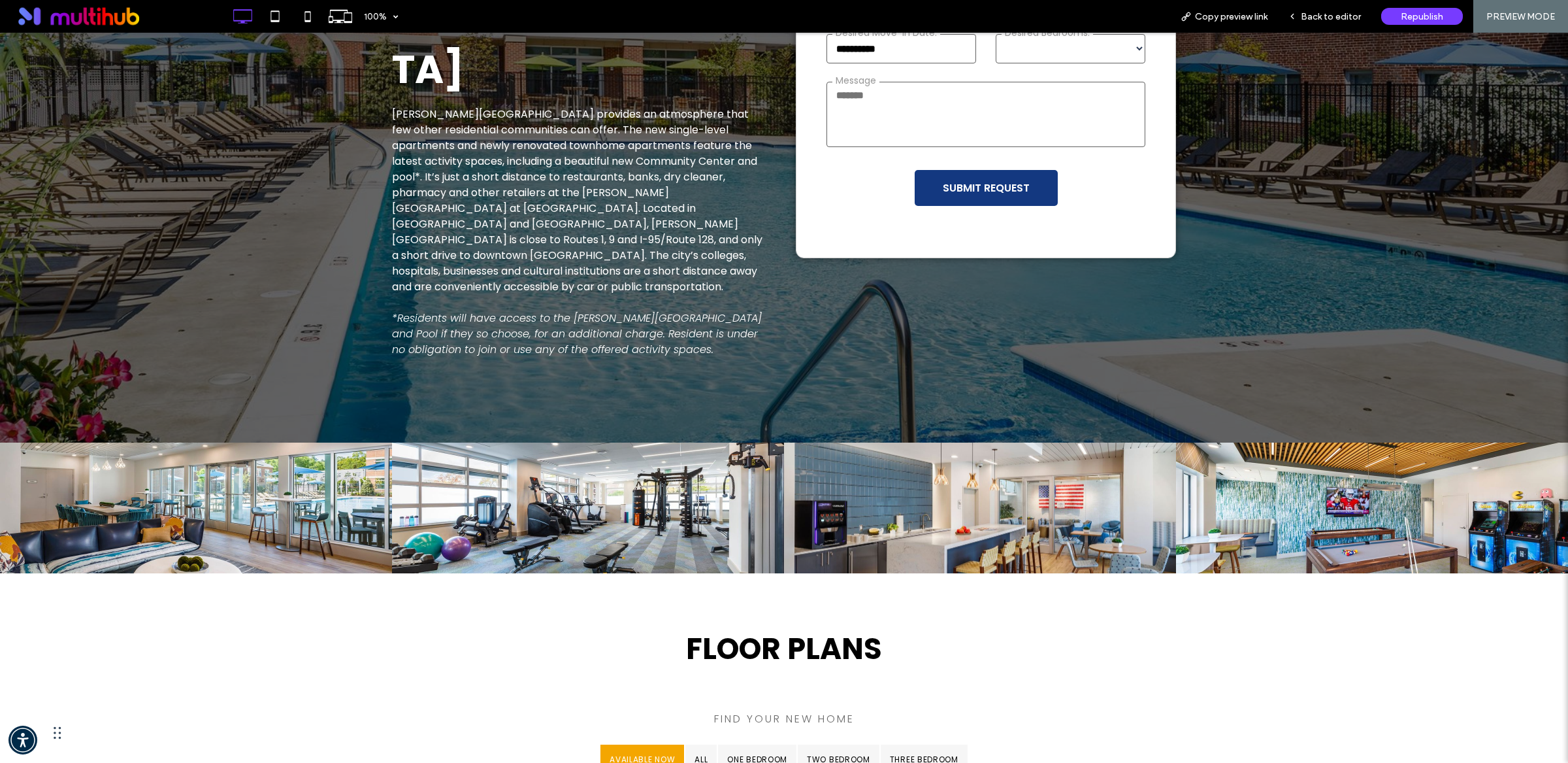
scroll to position [0, 0]
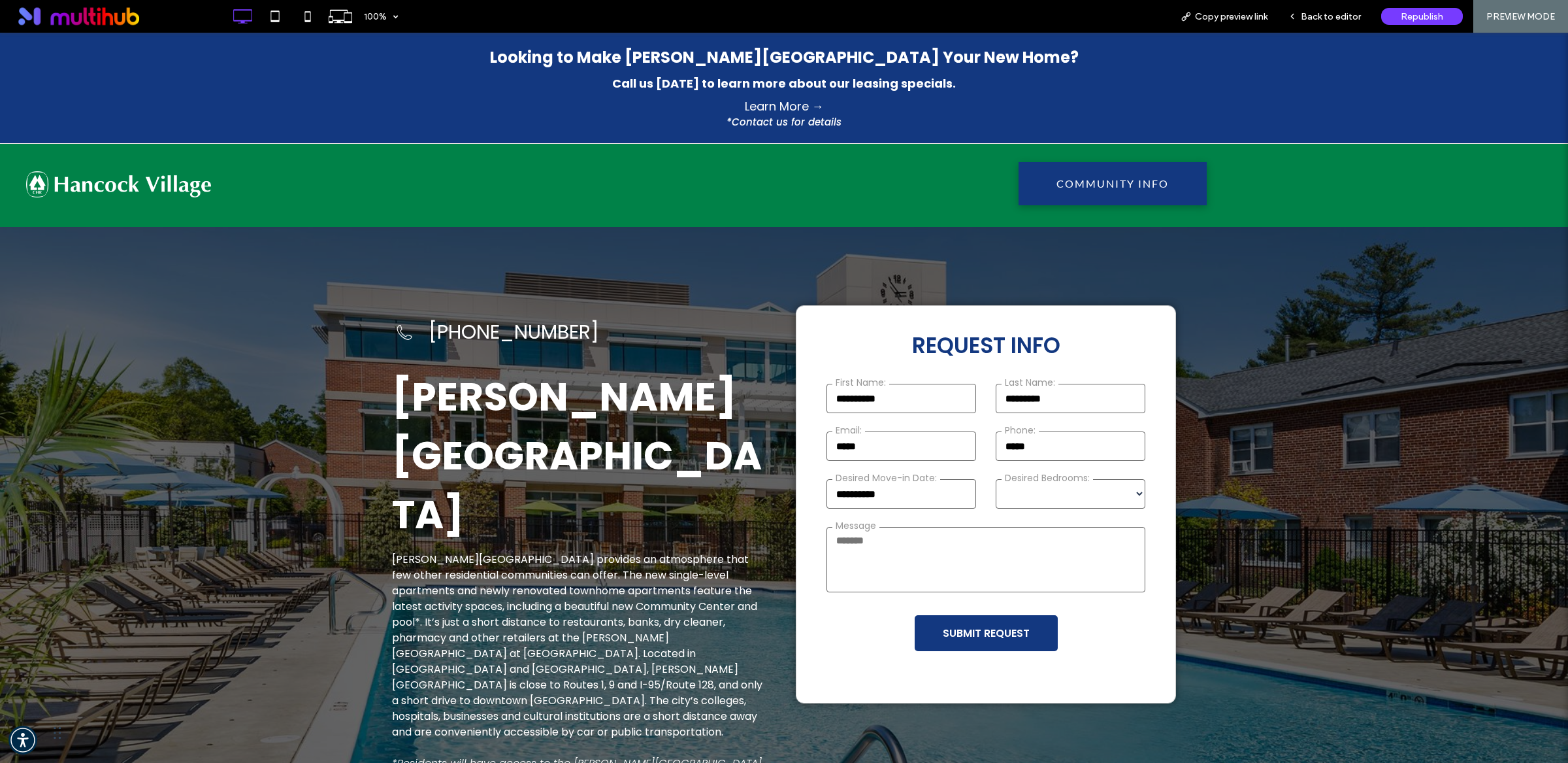
click at [1149, 183] on span "COMMUNITY INFO" at bounding box center [1112, 183] width 122 height 26
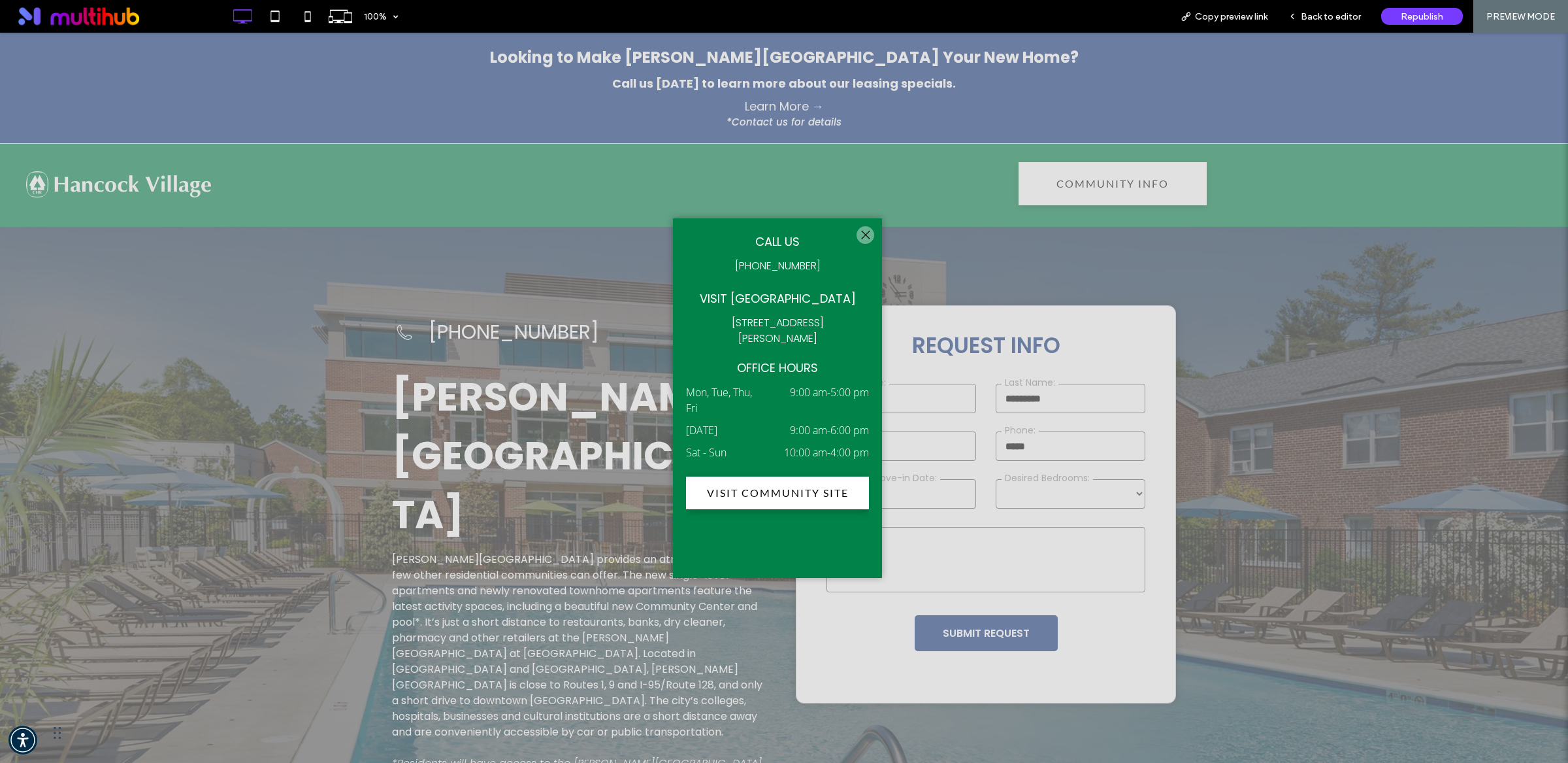
click at [864, 230] on div at bounding box center [865, 235] width 17 height 17
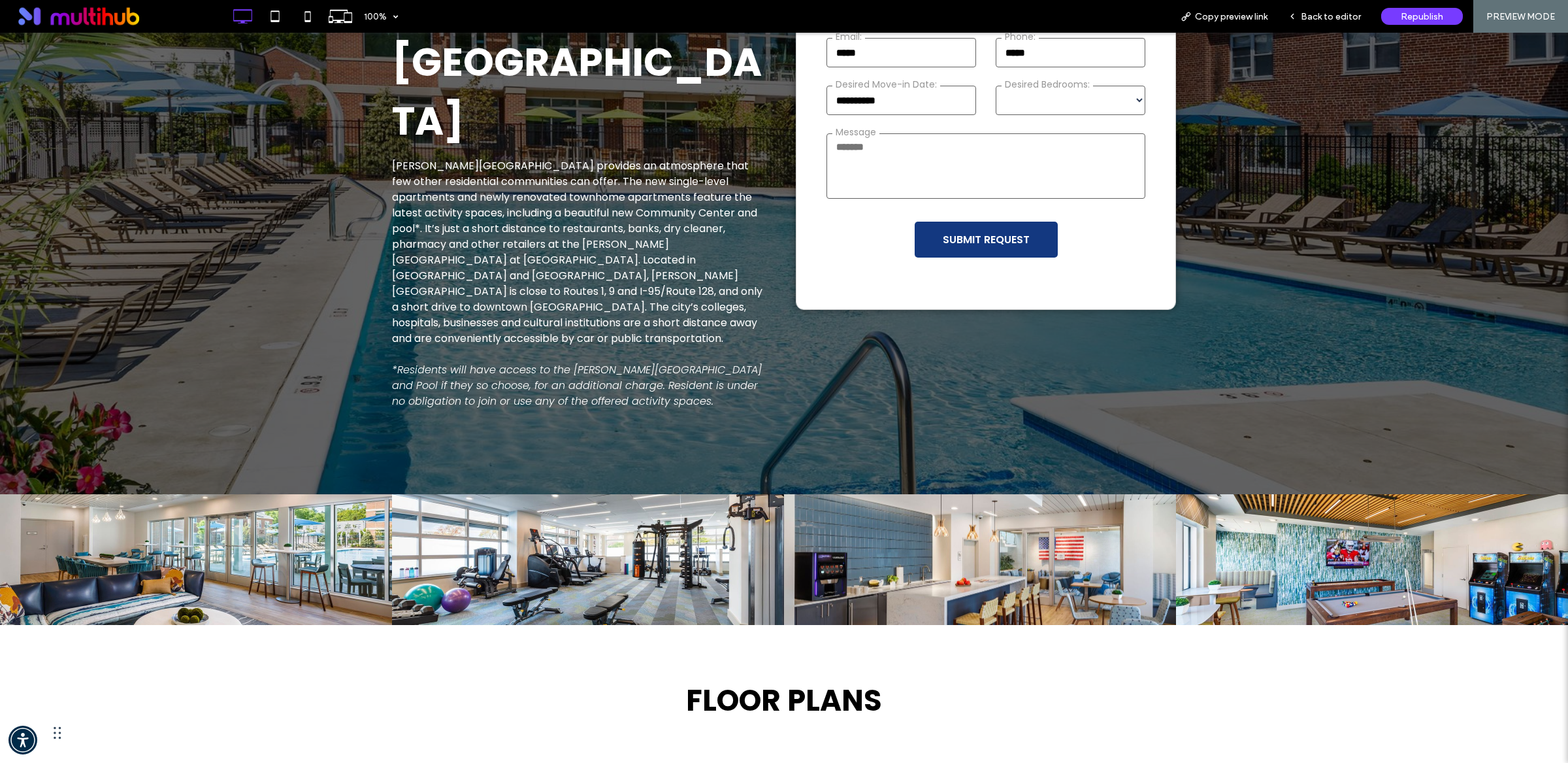
scroll to position [24, 0]
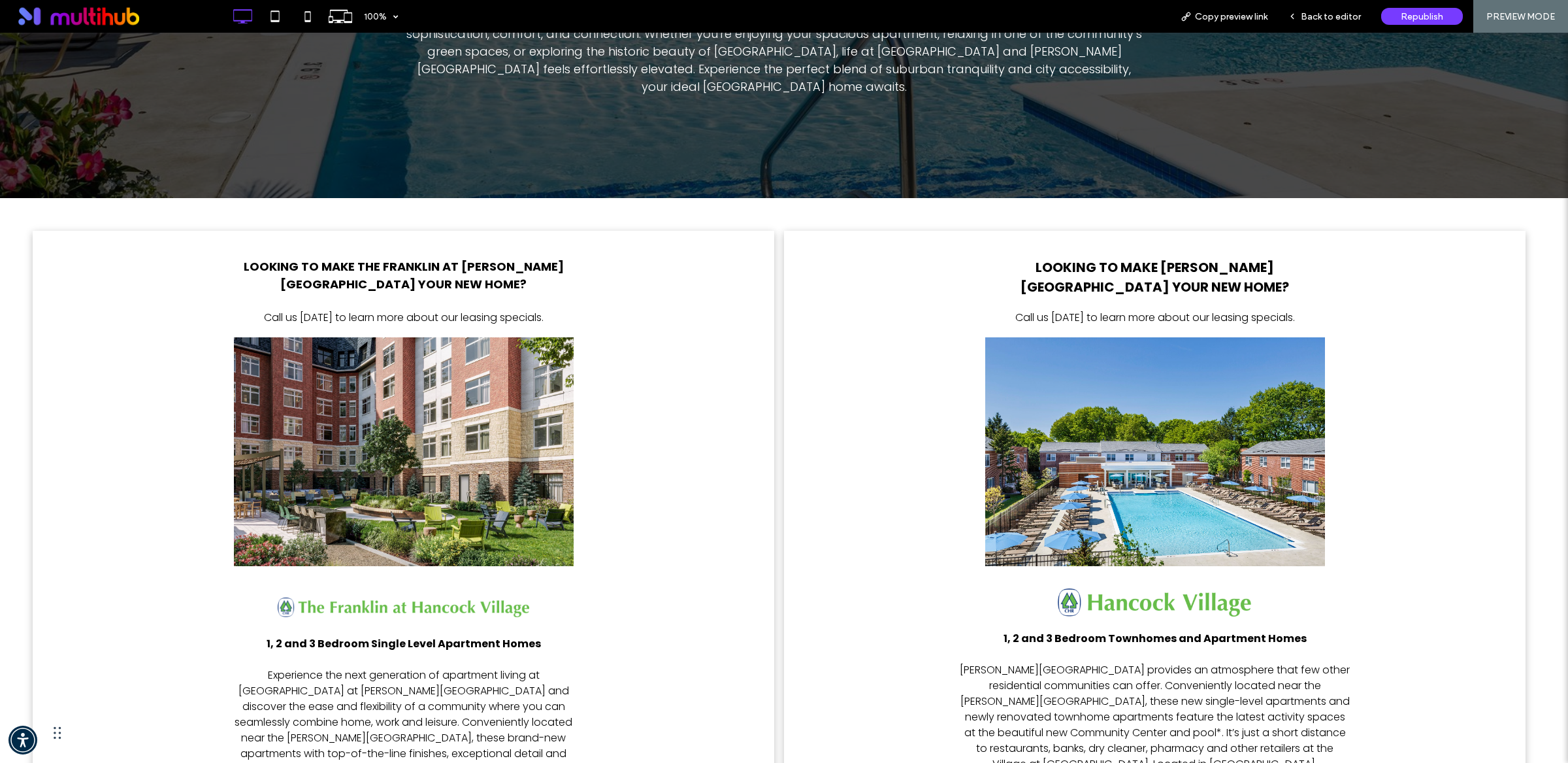
scroll to position [746, 0]
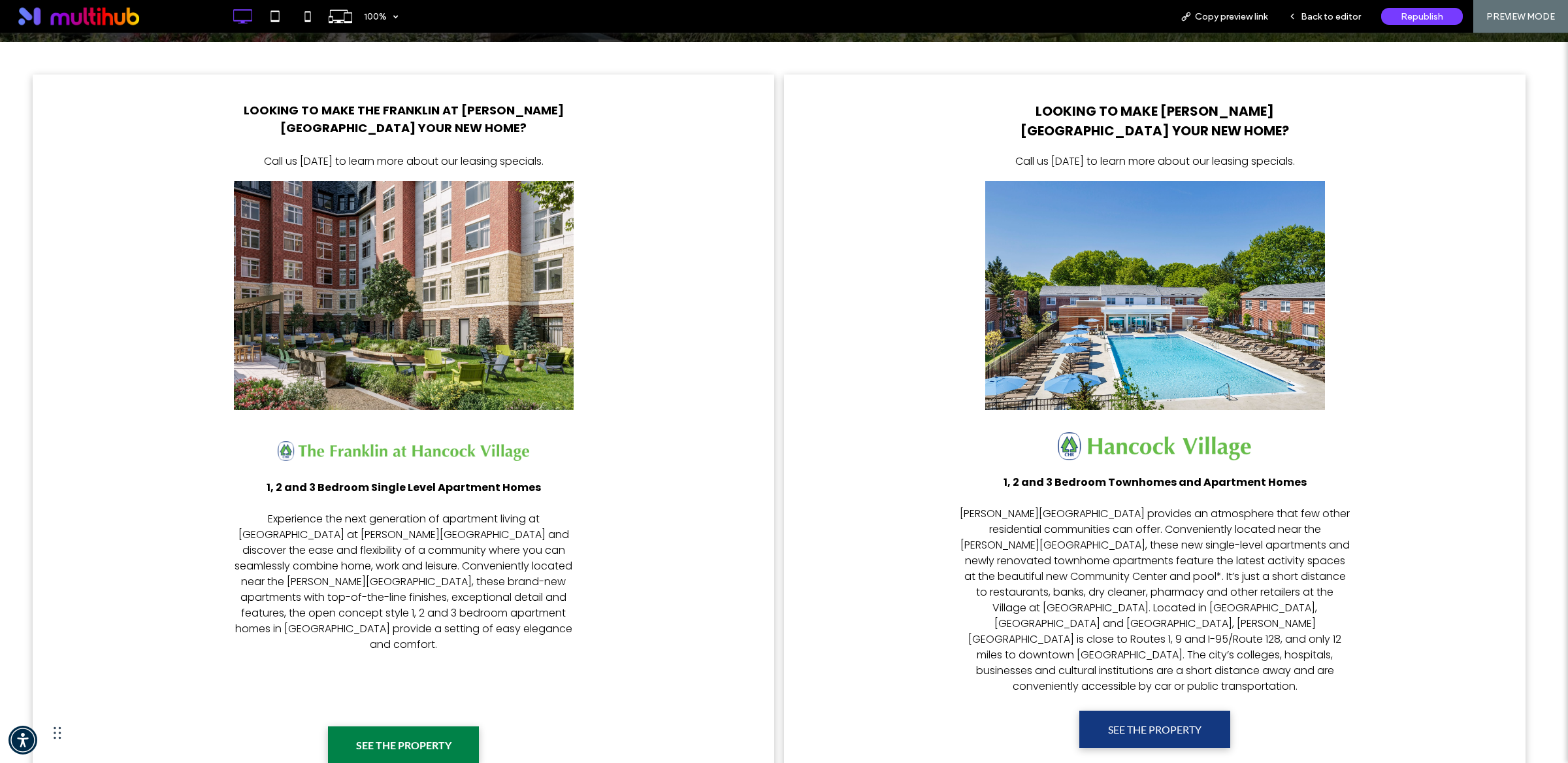
click at [434, 732] on span "SEE THE PROPERTY" at bounding box center [403, 744] width 104 height 26
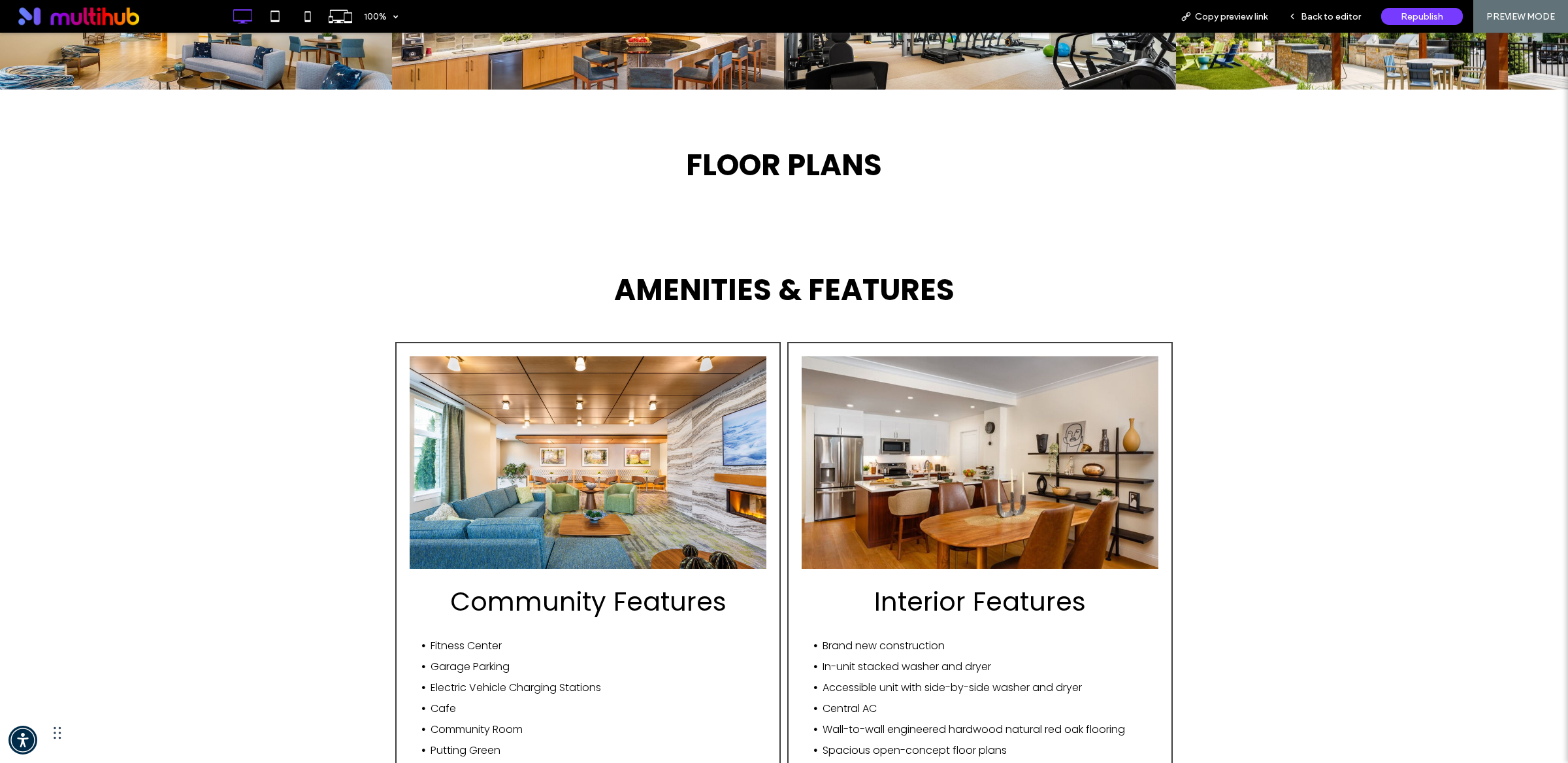
scroll to position [465, 0]
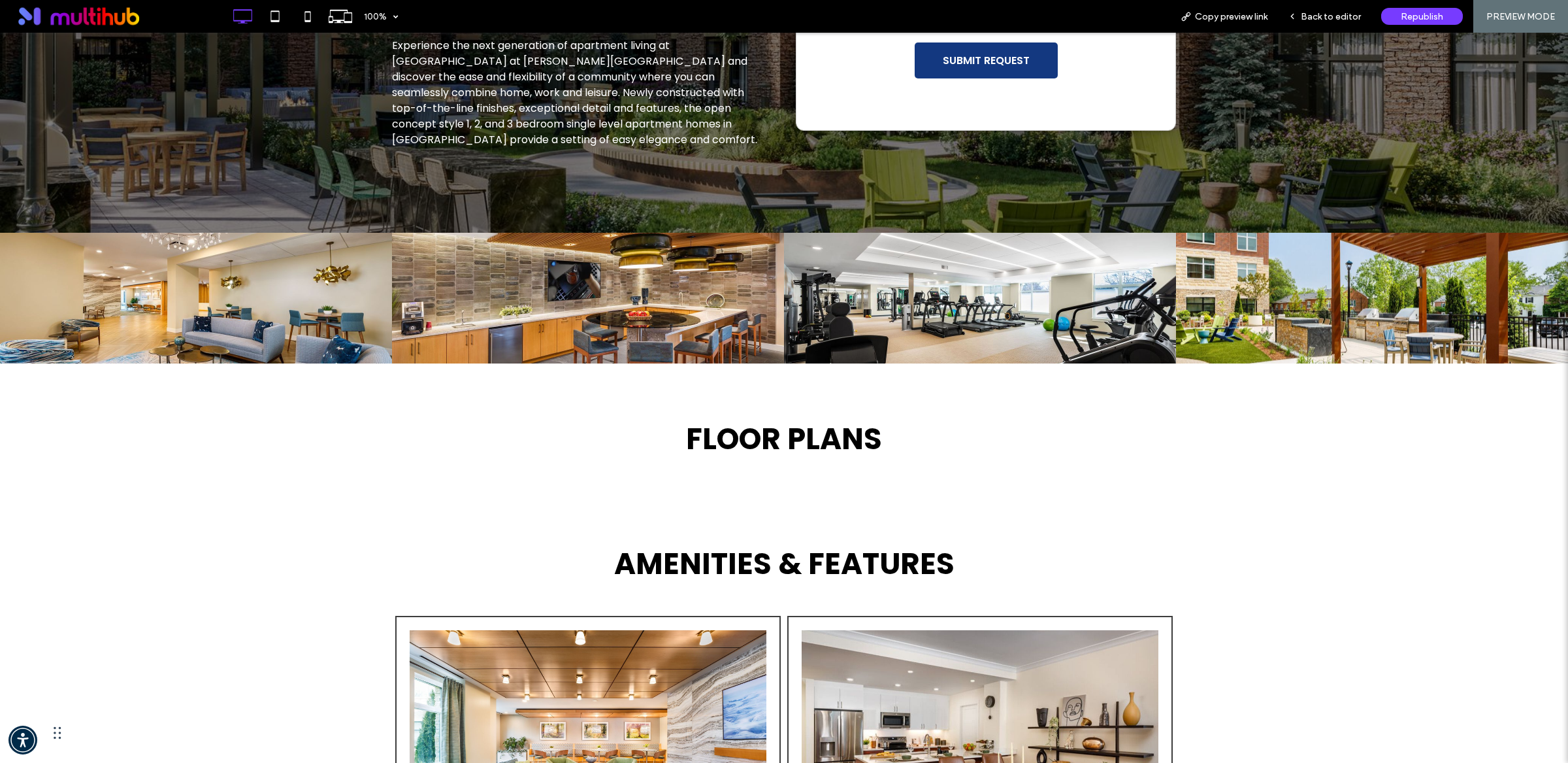
click at [792, 446] on div "FLOOR PLANS Apartment Homes Click To Paste Row + Add Section" at bounding box center [784, 426] width 1568 height 125
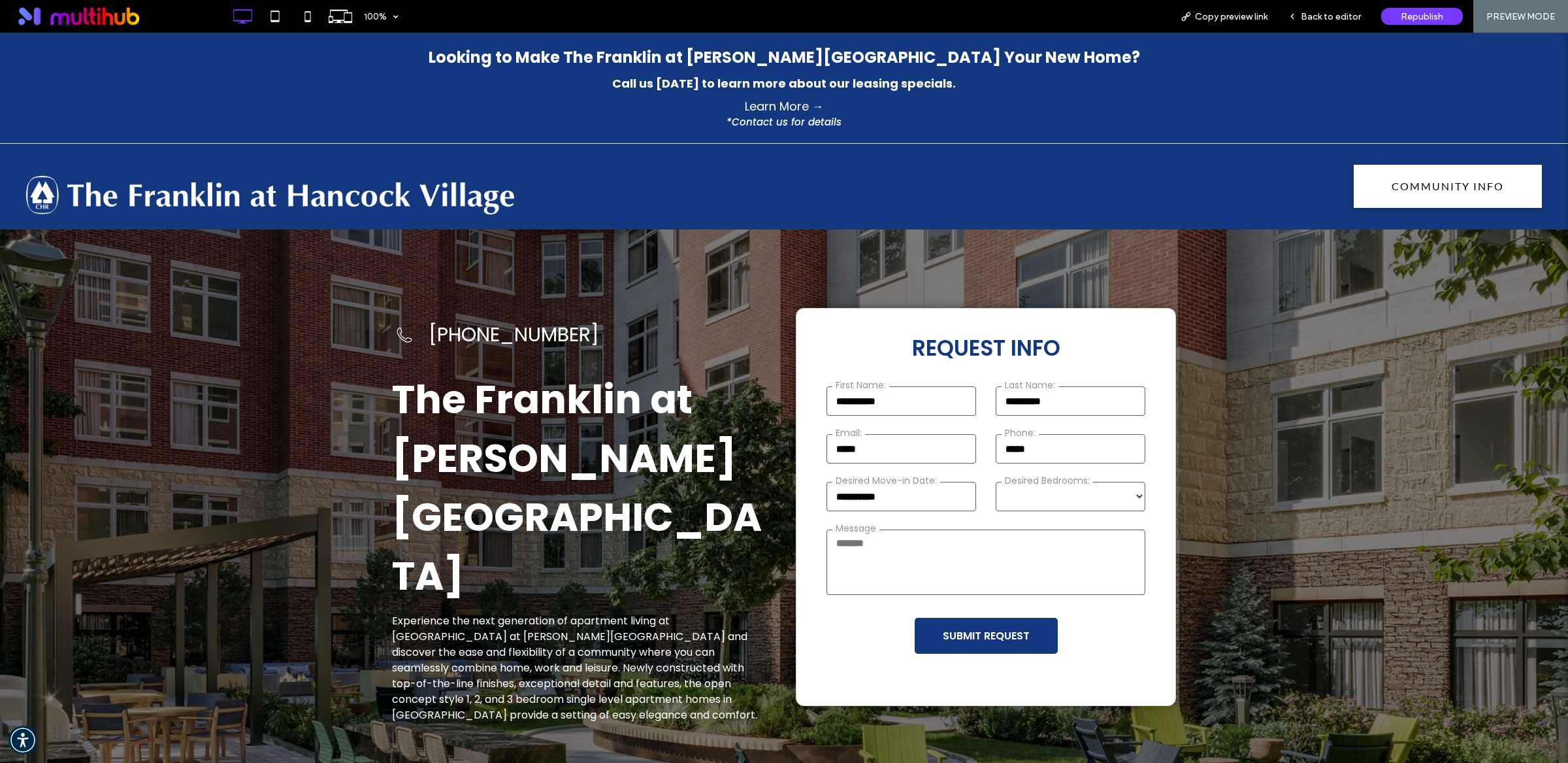
scroll to position [598, 0]
